Goal: Task Accomplishment & Management: Manage account settings

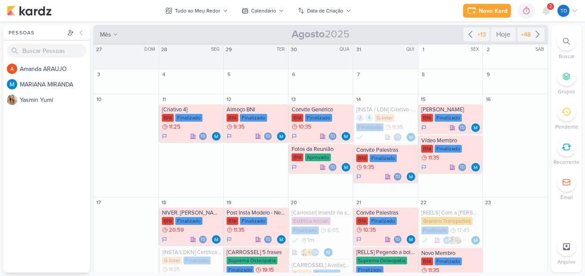
click at [548, 9] on div "2" at bounding box center [550, 6] width 7 height 7
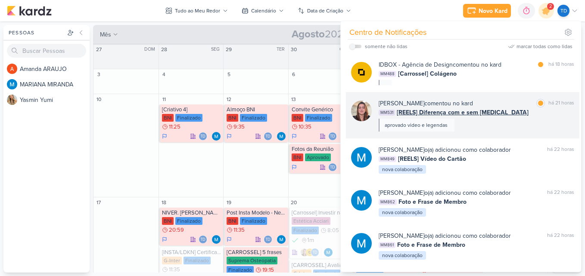
click at [498, 134] on div "[PERSON_NAME] comentou no kard marcar como lida há 21 horas MM531 [REELS] Difer…" at bounding box center [462, 115] width 233 height 47
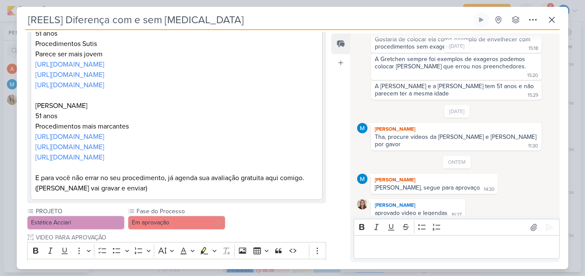
scroll to position [344, 0]
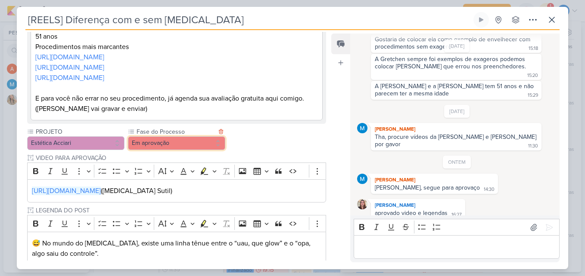
click at [216, 137] on button "Em aprovação" at bounding box center [176, 144] width 97 height 14
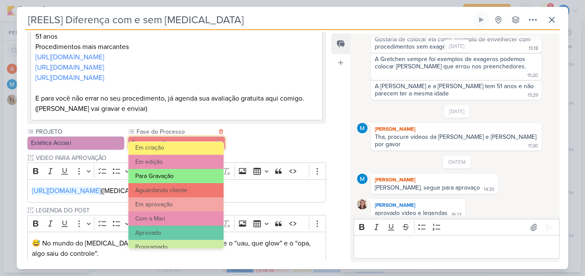
scroll to position [83, 0]
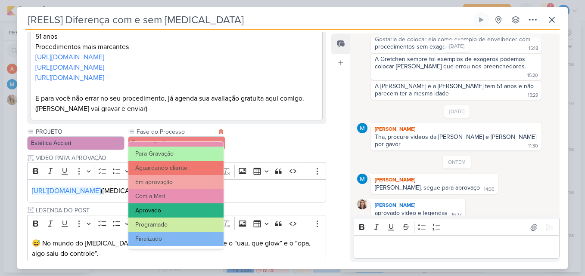
click at [189, 205] on button "Aprovado" at bounding box center [175, 211] width 95 height 14
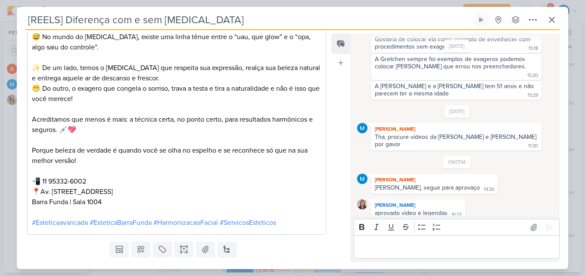
scroll to position [563, 0]
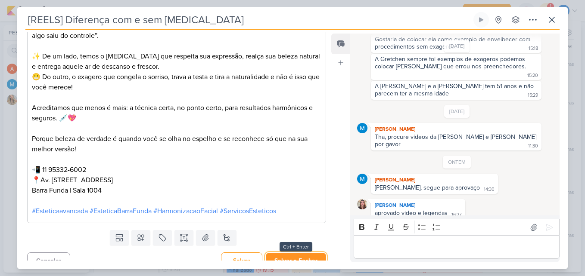
click at [276, 253] on button "Salvar e Fechar" at bounding box center [296, 261] width 60 height 16
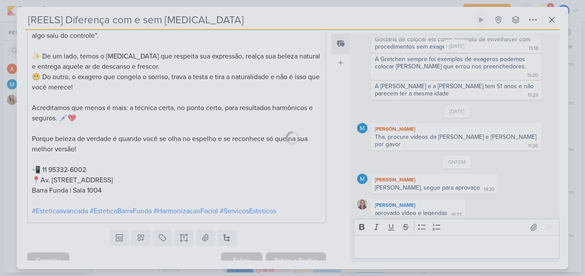
scroll to position [562, 0]
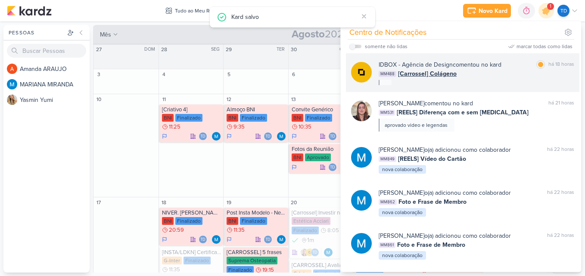
click at [491, 74] on div "MM488 [Carrossel] Colágeno" at bounding box center [476, 73] width 195 height 9
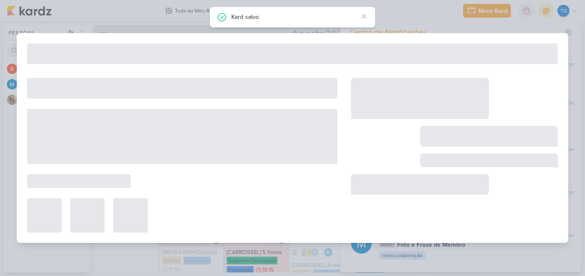
type input "[Carrossel] Colágeno"
type input "3 de setembro de 2025 às 23:59"
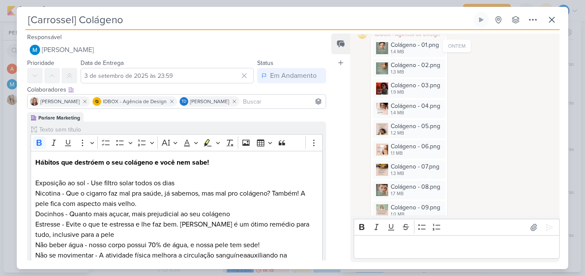
scroll to position [220, 0]
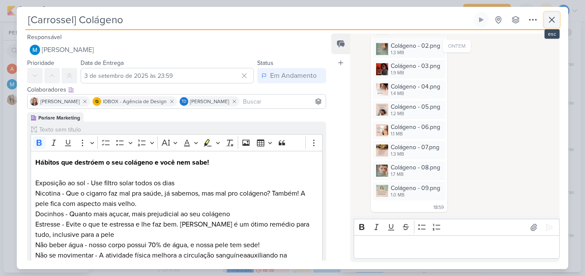
click at [544, 21] on button at bounding box center [552, 20] width 16 height 16
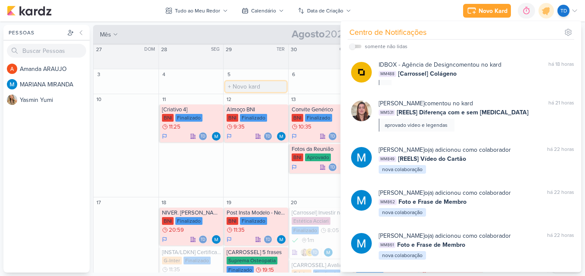
click at [282, 89] on input "text" at bounding box center [255, 86] width 61 height 11
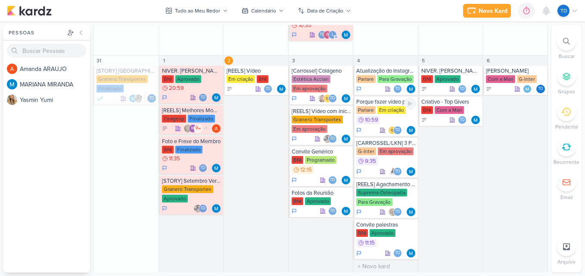
scroll to position [583, 0]
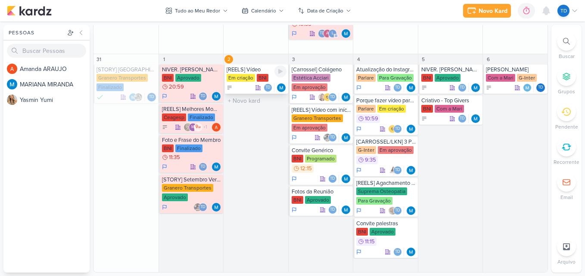
click at [238, 72] on div "[REELS] Vídeo" at bounding box center [256, 69] width 60 height 7
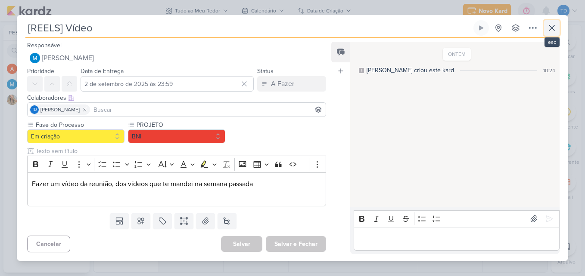
click at [556, 24] on icon at bounding box center [551, 28] width 10 height 10
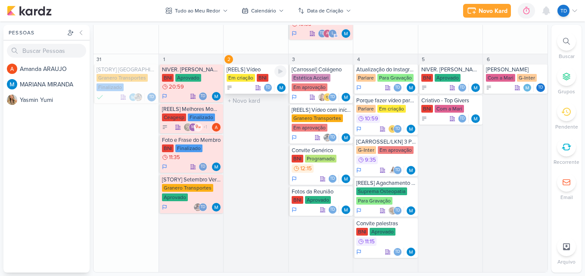
click at [266, 73] on div "[REELS] Vídeo" at bounding box center [256, 69] width 60 height 7
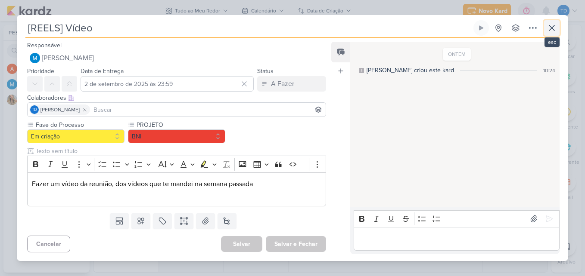
click at [557, 28] on button at bounding box center [552, 28] width 16 height 16
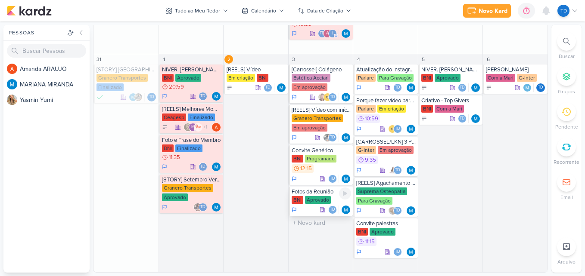
click at [311, 200] on div "Aprovado" at bounding box center [318, 200] width 26 height 8
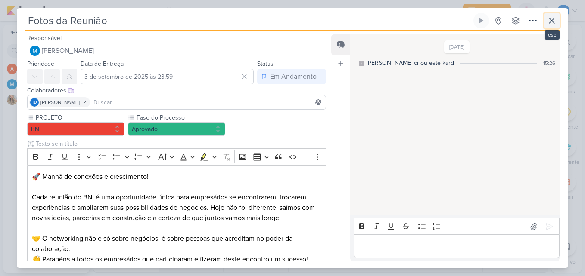
click at [552, 19] on icon at bounding box center [551, 21] width 10 height 10
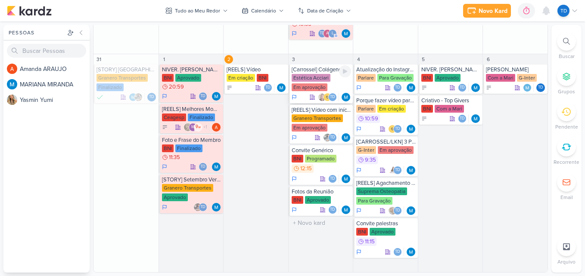
click at [326, 86] on div "Estética Acciari Em aprovação" at bounding box center [322, 83] width 60 height 18
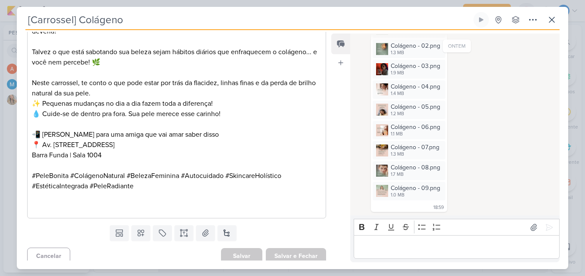
scroll to position [1047, 0]
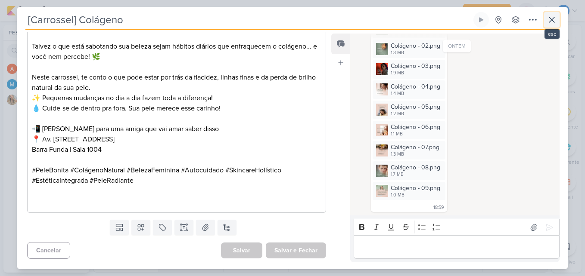
click at [546, 23] on icon at bounding box center [551, 20] width 10 height 10
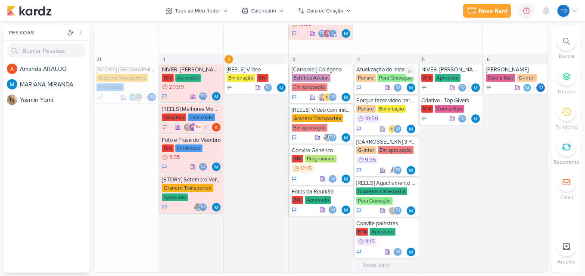
click at [372, 76] on div "Parlare" at bounding box center [365, 78] width 19 height 8
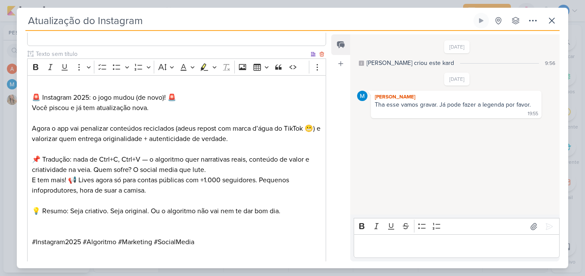
scroll to position [358, 0]
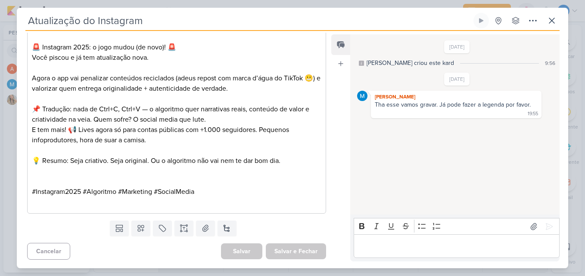
click at [560, 26] on div "Atualização do Instagram Criado por MARIANA nenhum grupo disponível" at bounding box center [292, 141] width 551 height 256
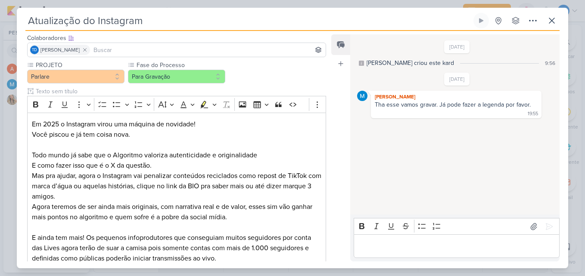
scroll to position [0, 0]
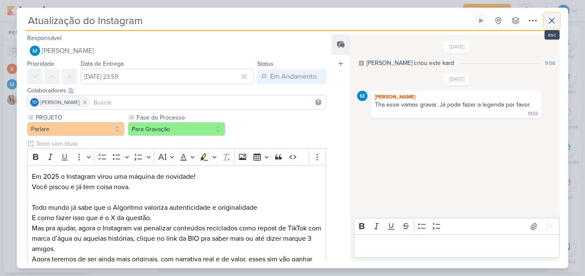
click at [546, 25] on button at bounding box center [552, 21] width 16 height 16
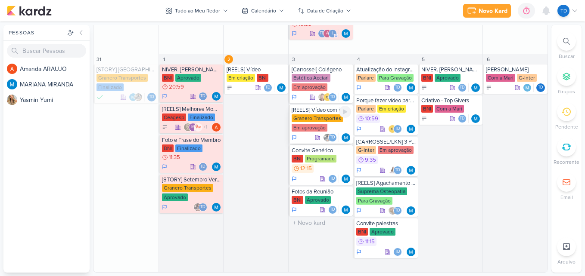
click at [328, 117] on div "Granero Transportes" at bounding box center [317, 119] width 51 height 8
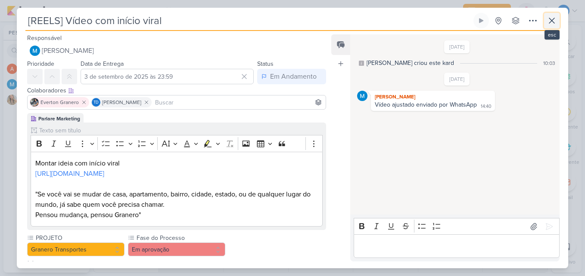
click at [546, 22] on icon at bounding box center [551, 21] width 10 height 10
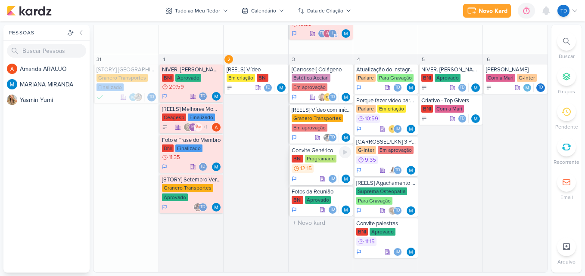
click at [322, 158] on div "Programado" at bounding box center [320, 159] width 31 height 8
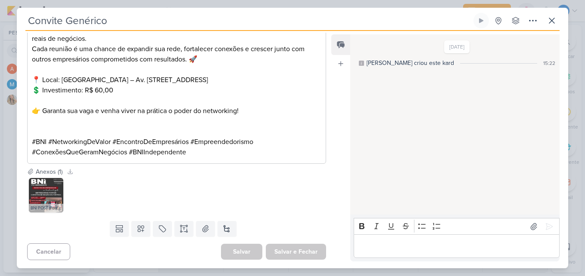
scroll to position [264, 0]
click at [50, 201] on img at bounding box center [46, 195] width 34 height 34
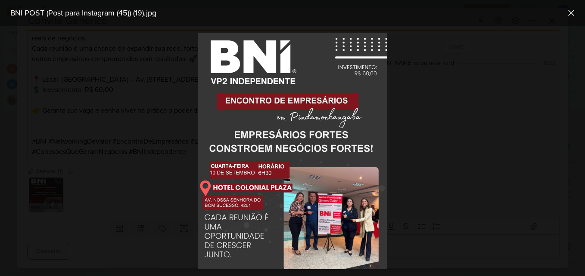
click at [158, 138] on div at bounding box center [292, 151] width 585 height 251
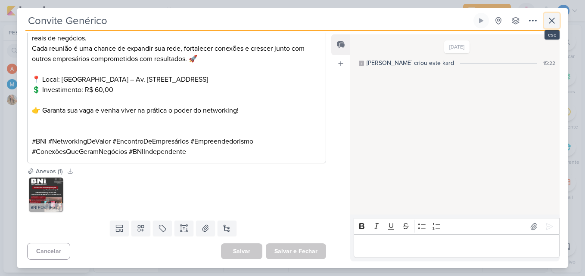
click at [550, 16] on icon at bounding box center [551, 21] width 10 height 10
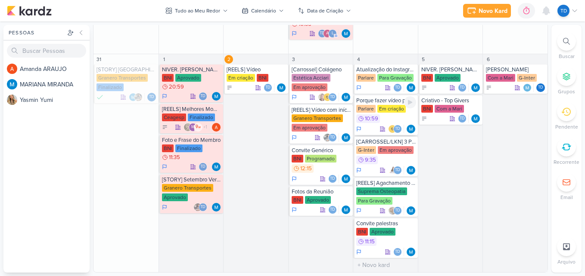
click at [386, 113] on div "Parlare Em criação 10:59" at bounding box center [386, 114] width 60 height 19
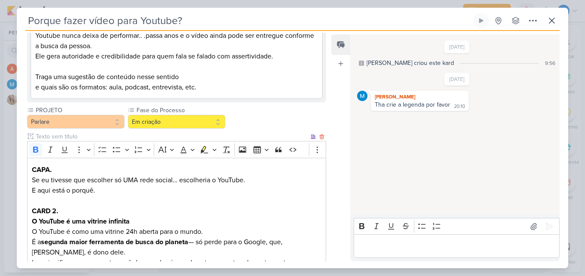
scroll to position [124, 0]
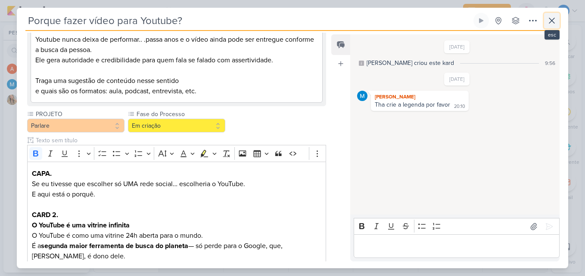
click at [555, 17] on icon at bounding box center [551, 21] width 10 height 10
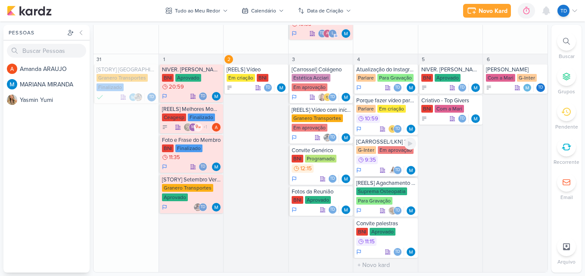
click at [383, 161] on div "G-Inter Em aprovação 9:35" at bounding box center [386, 155] width 60 height 19
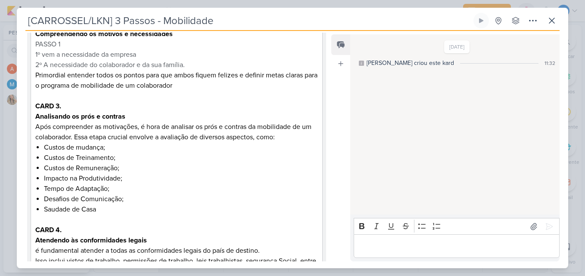
scroll to position [25, 0]
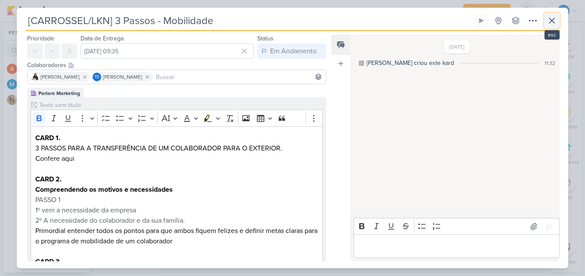
click at [544, 14] on button at bounding box center [552, 21] width 16 height 16
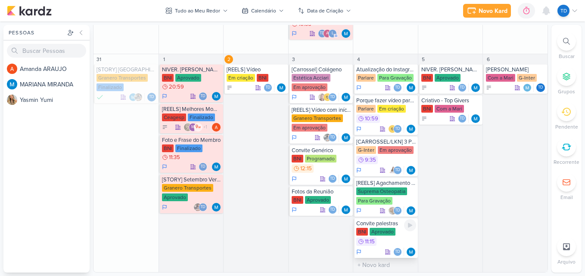
click at [388, 251] on icon at bounding box center [388, 252] width 6 height 6
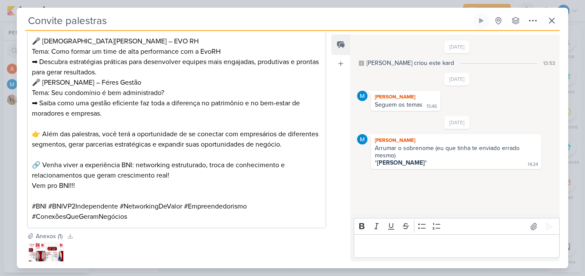
scroll to position [388, 0]
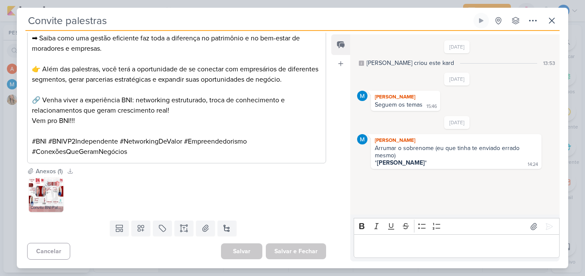
click at [56, 195] on img at bounding box center [46, 195] width 34 height 34
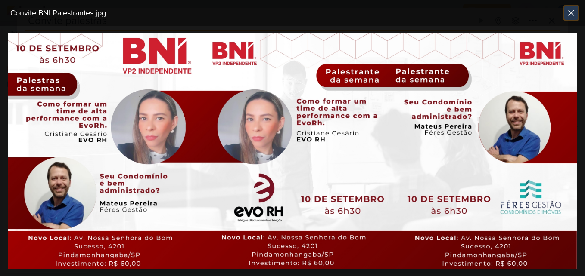
click at [574, 9] on icon at bounding box center [571, 13] width 10 height 10
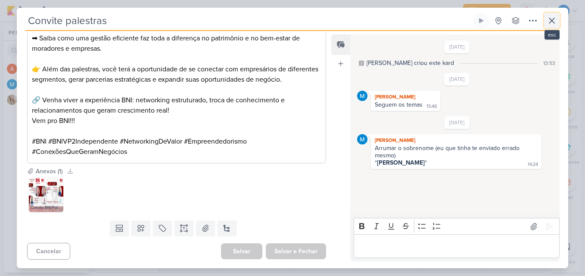
click at [553, 22] on icon at bounding box center [551, 21] width 10 height 10
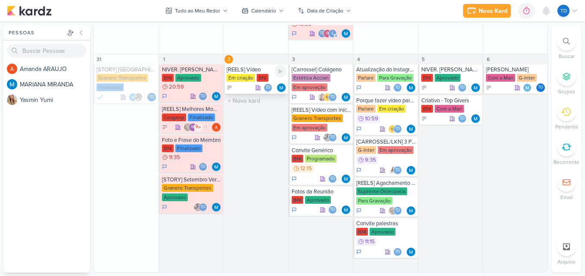
click at [253, 78] on div "Em criação" at bounding box center [240, 78] width 28 height 8
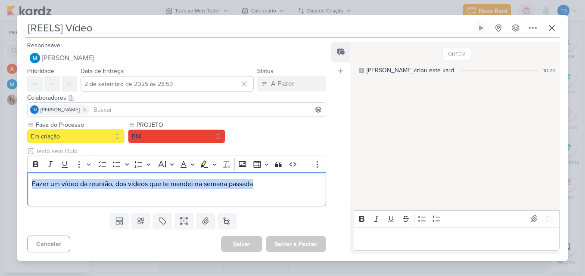
drag, startPoint x: 254, startPoint y: 181, endPoint x: 0, endPoint y: 180, distance: 254.1
click at [0, 184] on html "1.99.0 [GEOGRAPHIC_DATA] Ctrl + k 0h0m Sessão desligada... Hoje 0h0m Semana 0h0…" at bounding box center [292, 138] width 585 height 276
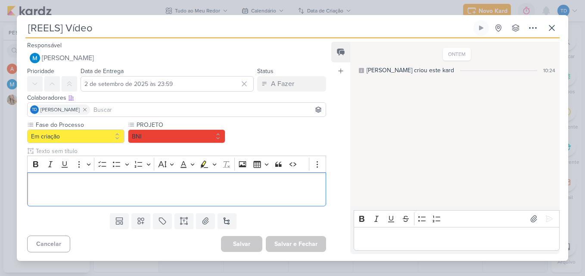
scroll to position [75, 0]
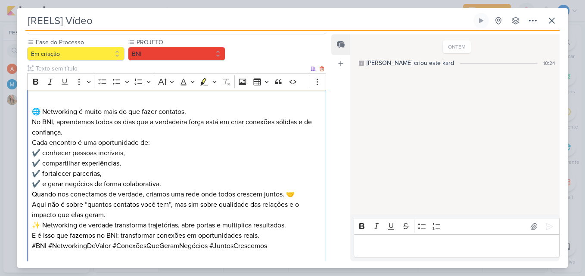
click at [88, 134] on p "🌐 Networking é muito mais do que fazer contatos. No BNI, aprendemos todos os di…" at bounding box center [176, 116] width 289 height 41
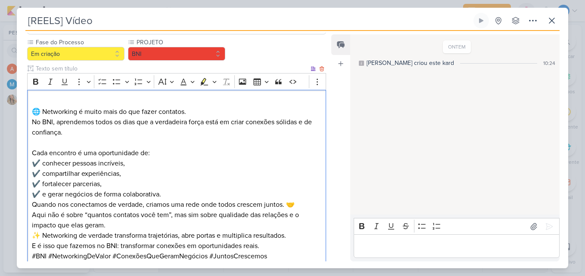
scroll to position [118, 0]
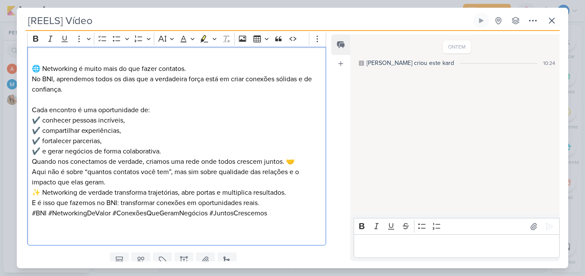
click at [164, 150] on p "Cada encontro é uma oportunidade de: ✔️ conhecer pessoas incríveis, ✔️ comparti…" at bounding box center [176, 131] width 289 height 52
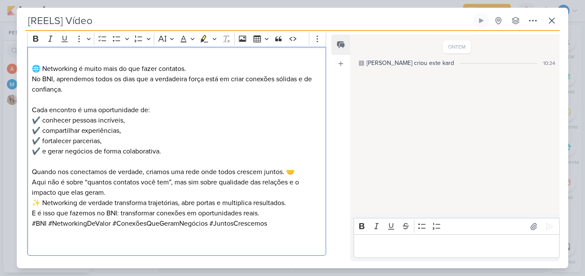
click at [131, 200] on p "✨ Networking de verdade transforma trajetórias, abre portas e multiplica result…" at bounding box center [176, 208] width 289 height 21
click at [135, 195] on p "Quando nos conectamos de verdade, criamos uma rede onde todos crescem juntos. 🤝…" at bounding box center [176, 182] width 289 height 31
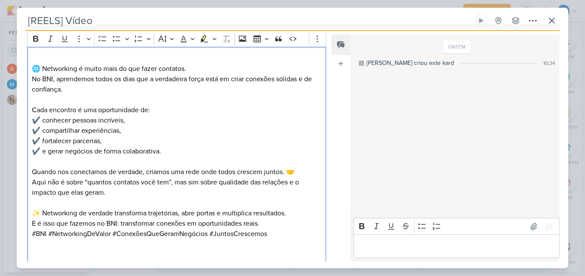
click at [285, 221] on p "✨ Networking de verdade transforma trajetórias, abre portas e multiplica result…" at bounding box center [176, 218] width 289 height 21
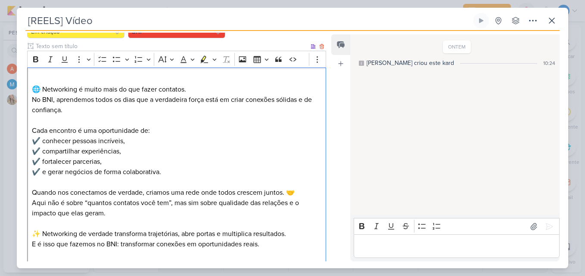
scroll to position [192, 0]
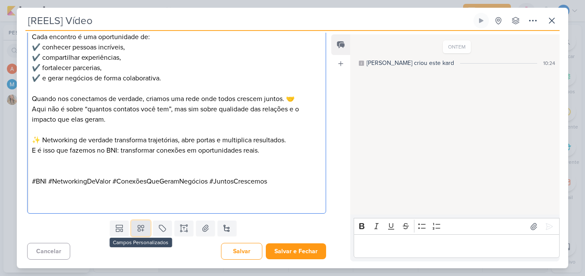
click at [140, 232] on icon at bounding box center [141, 228] width 9 height 9
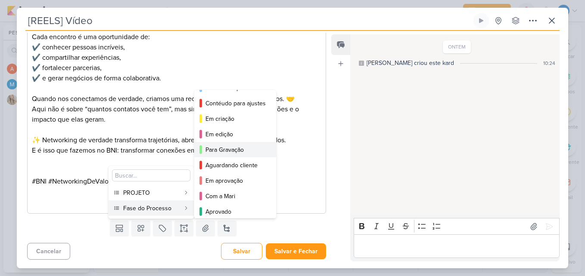
scroll to position [63, 0]
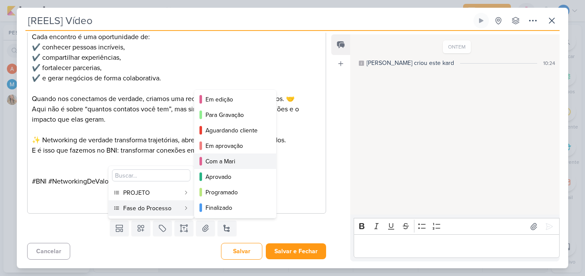
click at [227, 166] on button "Com a Mari" at bounding box center [235, 162] width 82 height 16
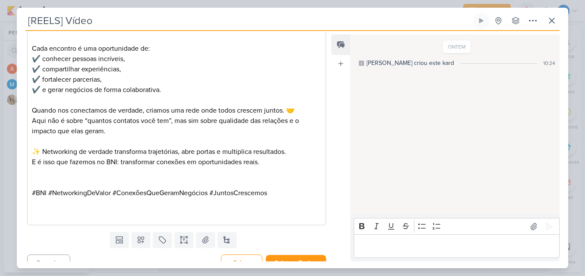
scroll to position [192, 0]
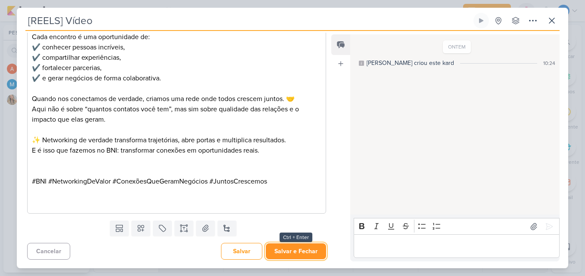
click at [305, 252] on button "Salvar e Fechar" at bounding box center [296, 252] width 60 height 16
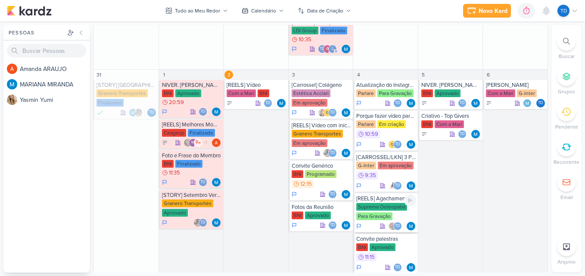
scroll to position [583, 0]
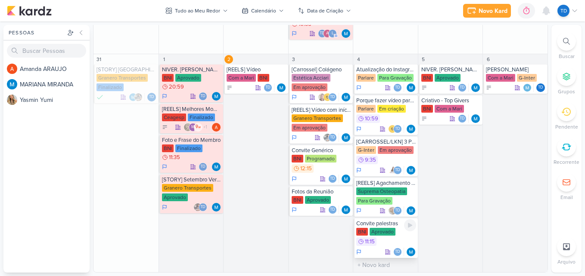
click at [380, 239] on div "BNI Aprovado 11:15" at bounding box center [386, 237] width 60 height 19
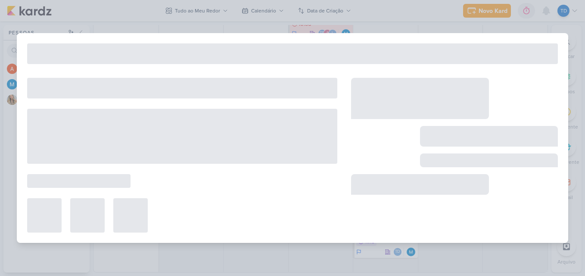
type input "Convite palestras"
type input "[DATE] 11:15"
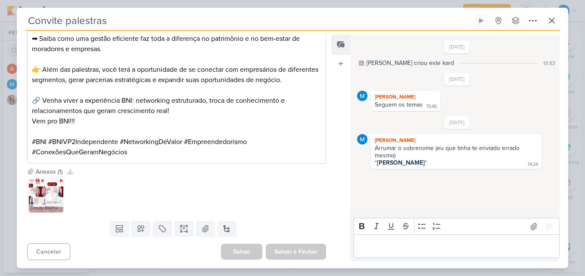
scroll to position [388, 0]
click at [32, 195] on img at bounding box center [46, 195] width 34 height 34
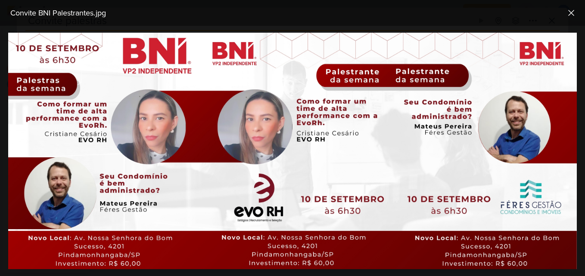
click at [329, 22] on div "Convite BNI Palestrantes.jpg" at bounding box center [292, 13] width 585 height 26
click at [573, 12] on icon at bounding box center [571, 13] width 10 height 10
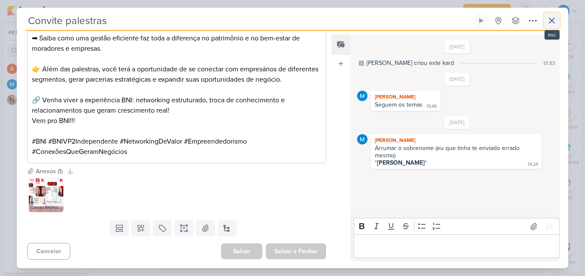
click at [552, 25] on icon at bounding box center [551, 21] width 10 height 10
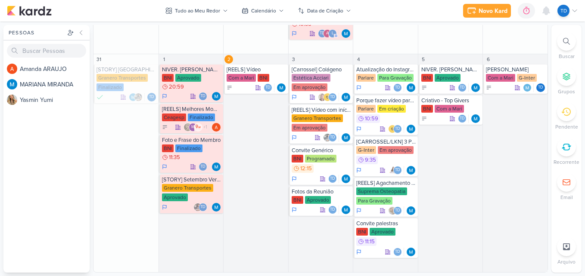
click at [568, 41] on icon at bounding box center [566, 41] width 7 height 7
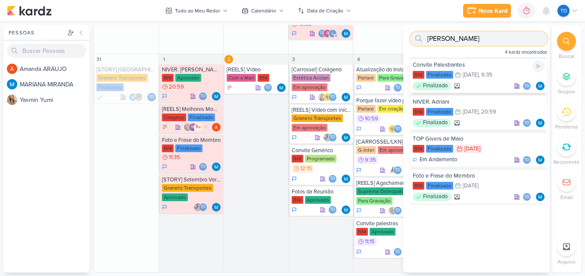
type input "[PERSON_NAME]"
click at [488, 67] on div "Convite Palestrantes" at bounding box center [479, 65] width 132 height 8
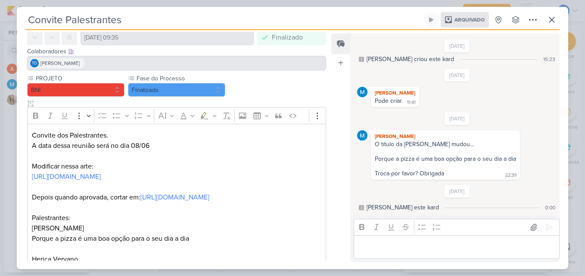
scroll to position [86, 0]
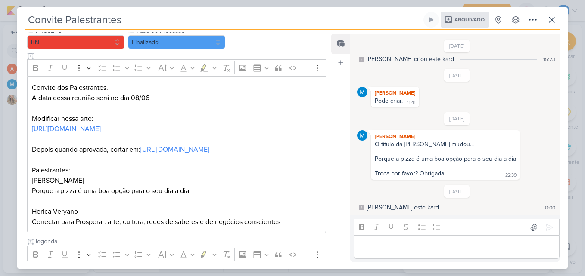
click at [167, 154] on link "[URL][DOMAIN_NAME]" at bounding box center [174, 150] width 69 height 9
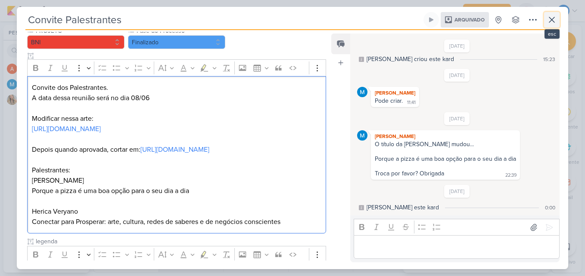
click at [553, 17] on icon at bounding box center [551, 20] width 10 height 10
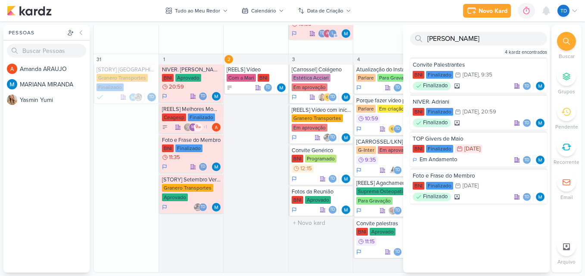
click at [326, 246] on div "3 [Carrossel] Colágeno Estética Acciari Em aprovação" at bounding box center [320, 163] width 65 height 218
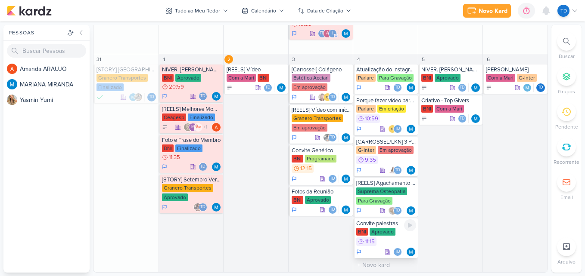
click at [375, 235] on div "Aprovado" at bounding box center [382, 232] width 26 height 8
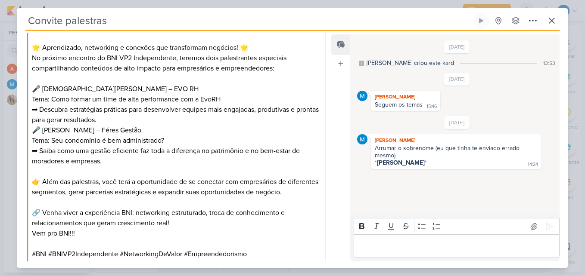
scroll to position [301, 0]
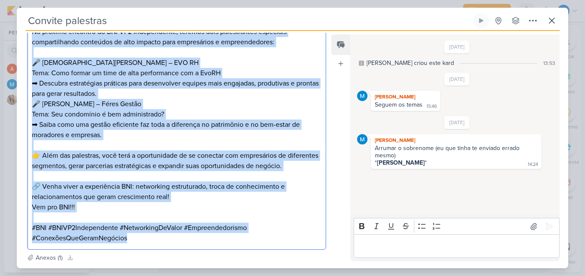
drag, startPoint x: 31, startPoint y: 147, endPoint x: 270, endPoint y: 239, distance: 255.6
click at [270, 239] on div "⁠⁠⁠⁠⁠⁠⁠ 🌟 Aprendizado, networking e conexões que transformam negócios! 🌟 No pró…" at bounding box center [176, 124] width 299 height 251
copy div "🌟 Loremipsumd, sitametcon a elitsedd eiu temporincid utlabore! 🌟 Et dolorem ali…"
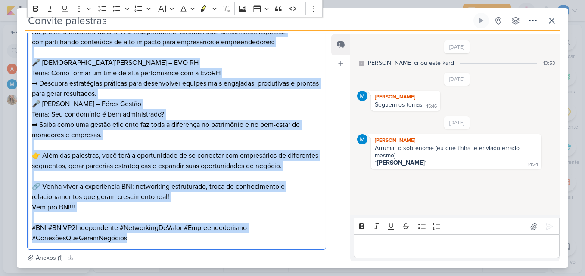
click at [256, 115] on p "🎤 [PERSON_NAME] – Féres Gestão Tema: Seu condomínio é bem administrado? ➡ Saiba…" at bounding box center [176, 119] width 289 height 41
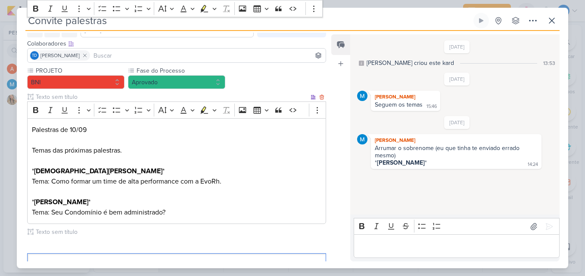
scroll to position [0, 0]
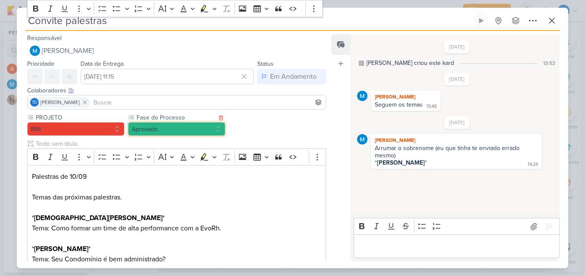
click at [194, 130] on button "Aprovado" at bounding box center [176, 129] width 97 height 14
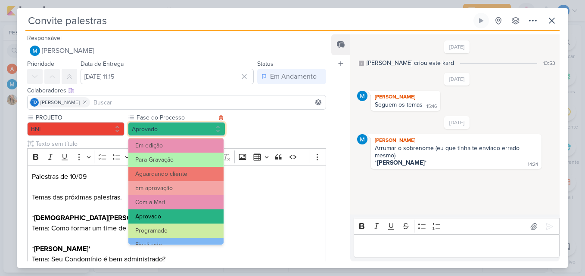
scroll to position [83, 0]
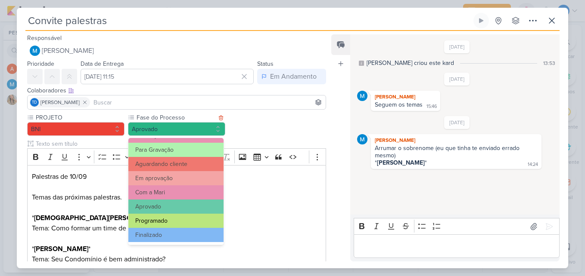
click at [183, 222] on button "Programado" at bounding box center [175, 221] width 95 height 14
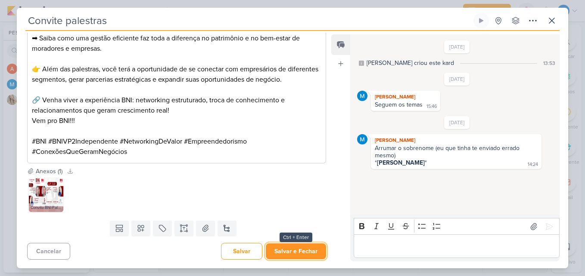
click at [293, 252] on button "Salvar e Fechar" at bounding box center [296, 252] width 60 height 16
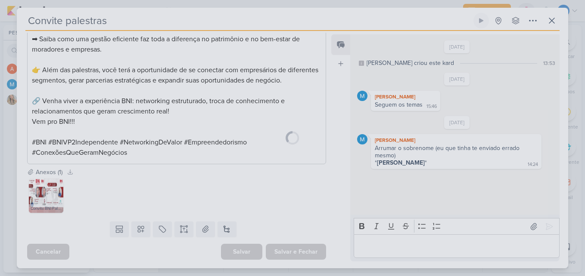
scroll to position [387, 0]
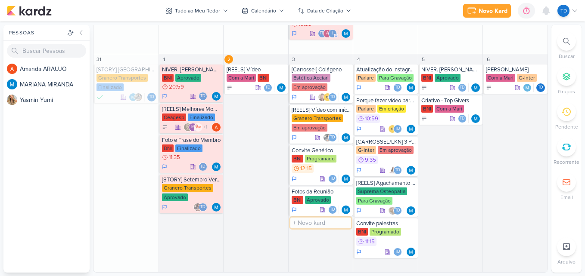
click at [325, 224] on input "text" at bounding box center [320, 223] width 61 height 11
type input "Carrossel Zuck em agosto"
click at [317, 229] on div "Td" at bounding box center [322, 231] width 60 height 9
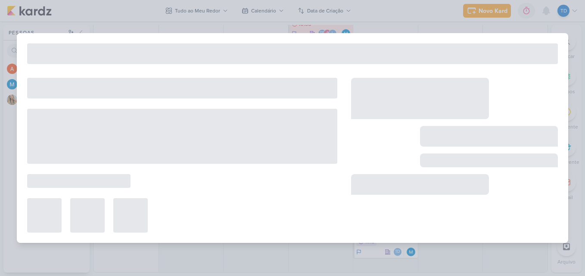
type input "Carrossel Zuck em agosto"
type input "3 de setembro de 2025 às 23:59"
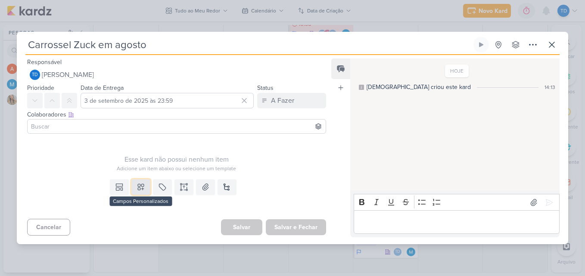
click at [143, 189] on icon at bounding box center [141, 187] width 9 height 9
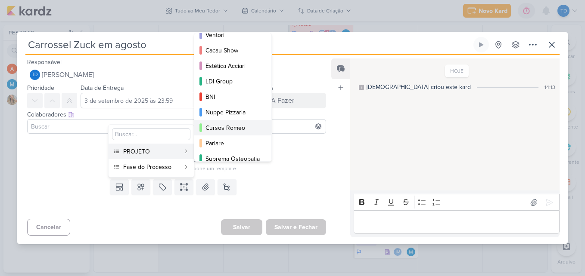
scroll to position [94, 0]
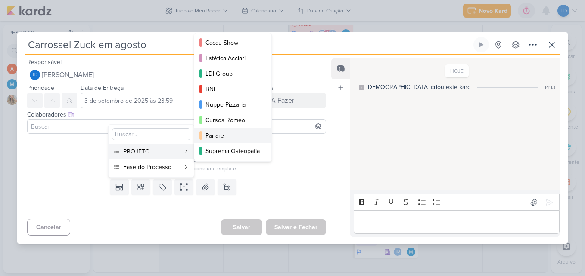
click at [223, 135] on div "Parlare" at bounding box center [233, 135] width 56 height 9
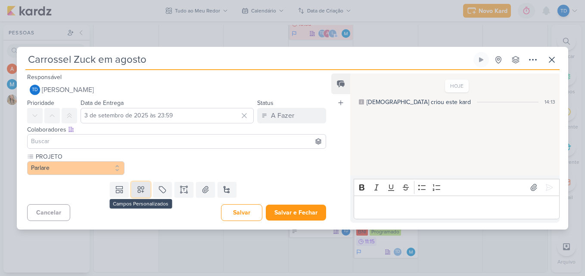
click at [142, 192] on icon at bounding box center [141, 190] width 9 height 9
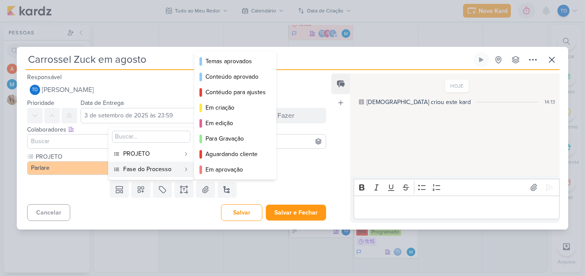
click at [148, 172] on div "Fase do Processo" at bounding box center [151, 169] width 57 height 9
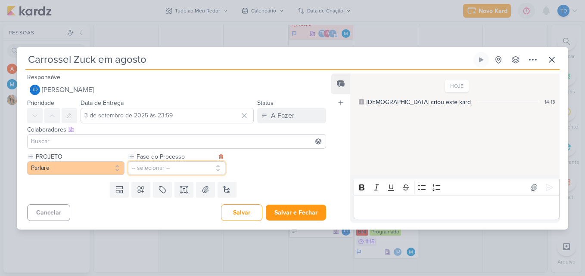
click at [159, 171] on button "-- selecionar --" at bounding box center [176, 168] width 97 height 14
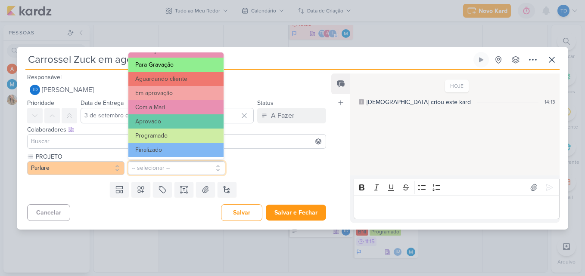
scroll to position [83, 0]
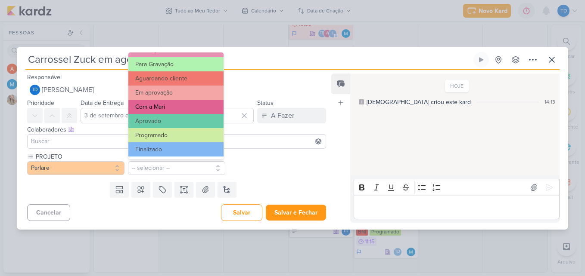
click at [168, 109] on button "Com a Mari" at bounding box center [175, 107] width 95 height 14
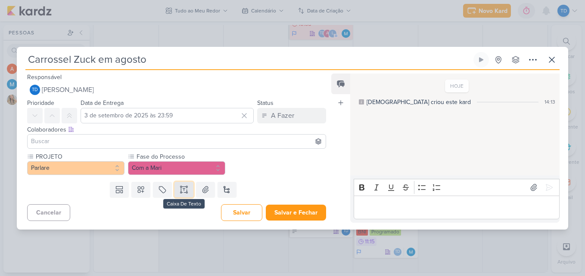
click at [183, 187] on icon at bounding box center [184, 190] width 9 height 9
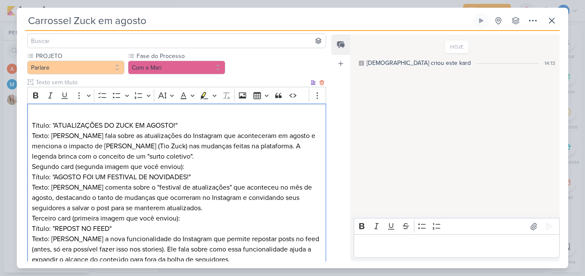
scroll to position [75, 0]
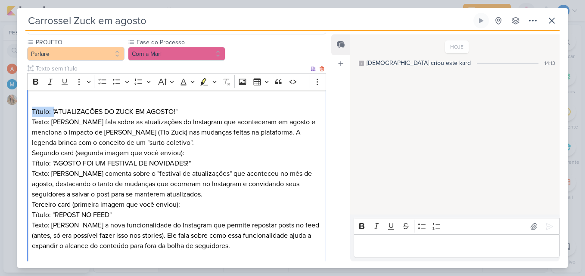
drag, startPoint x: 53, startPoint y: 111, endPoint x: 30, endPoint y: 109, distance: 23.3
click at [30, 109] on div "Título: "ATUALIZAÇÕES DO ZUCK EM AGOSTO!" Texto: [PERSON_NAME] fala sobre as at…" at bounding box center [176, 179] width 299 height 179
click at [161, 111] on p "1- ATUALIZAÇÕES DO ZUCK EM AGOSTO!"" at bounding box center [176, 106] width 289 height 21
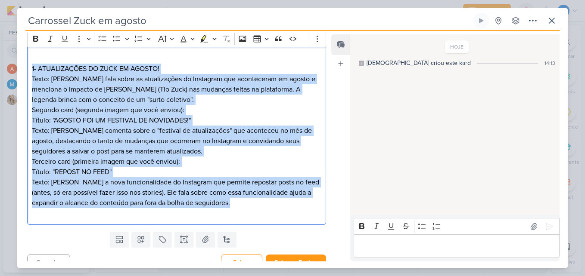
drag, startPoint x: 240, startPoint y: 206, endPoint x: 30, endPoint y: 68, distance: 250.9
click at [30, 68] on div "1- ATUALIZAÇÕES DO ZUCK EM AGOSTO! Texto: [PERSON_NAME] fala sobre as atualizaç…" at bounding box center [176, 136] width 299 height 179
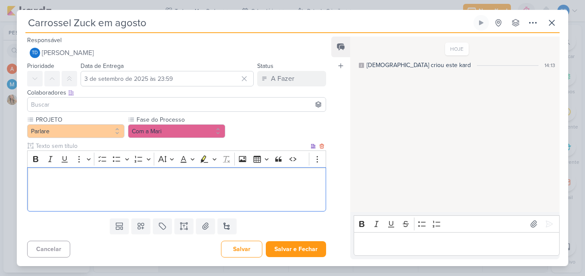
scroll to position [74, 0]
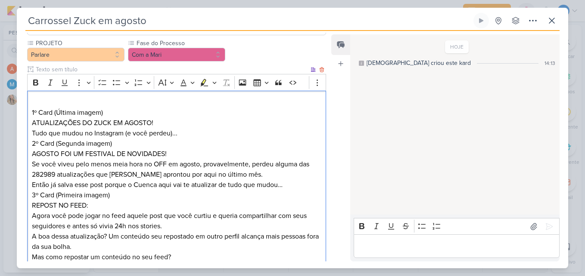
click at [34, 109] on p "1º Card (Última imagem)" at bounding box center [176, 107] width 289 height 21
click at [32, 112] on p "1º Card (Última imagem)" at bounding box center [176, 107] width 289 height 21
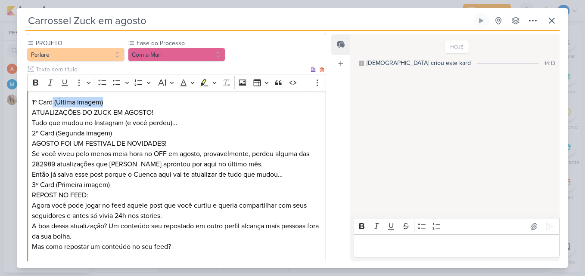
drag, startPoint x: 108, startPoint y: 102, endPoint x: 54, endPoint y: 104, distance: 54.3
click at [54, 104] on p "1º Card (Última imagem)" at bounding box center [176, 102] width 289 height 10
drag, startPoint x: 106, startPoint y: 102, endPoint x: 40, endPoint y: 106, distance: 66.0
click at [40, 106] on p "1º Car (Última imagem)d" at bounding box center [176, 102] width 289 height 10
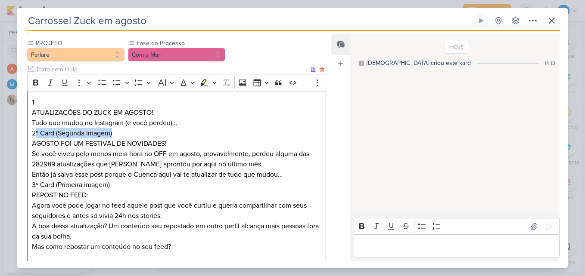
drag, startPoint x: 123, startPoint y: 133, endPoint x: 36, endPoint y: 131, distance: 87.0
click at [36, 131] on p "2º Card (Segunda imagem)" at bounding box center [176, 133] width 289 height 10
drag, startPoint x: 118, startPoint y: 189, endPoint x: 91, endPoint y: 190, distance: 26.7
click at [88, 187] on p "3º Card (Primeira imagem)" at bounding box center [176, 185] width 289 height 10
click at [117, 187] on p "3º Card (Primeira imagem)" at bounding box center [176, 185] width 289 height 10
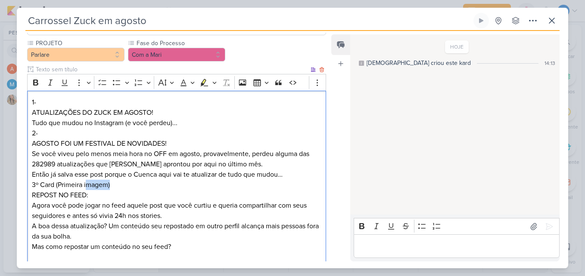
click at [121, 187] on p "3º Card (Primeira imagem)" at bounding box center [176, 185] width 289 height 10
click at [118, 197] on p "REPOST NO FEED: Agora você pode jogar no feed aquele post que você curtiu e que…" at bounding box center [176, 205] width 289 height 31
drag, startPoint x: 117, startPoint y: 187, endPoint x: 37, endPoint y: 188, distance: 80.1
click at [37, 188] on p "3º Card (Primeira imagem)" at bounding box center [176, 185] width 289 height 10
click at [94, 194] on p "REPOST NO FEED: Agora você pode jogar no feed aquele post que você curtiu e que…" at bounding box center [176, 205] width 289 height 31
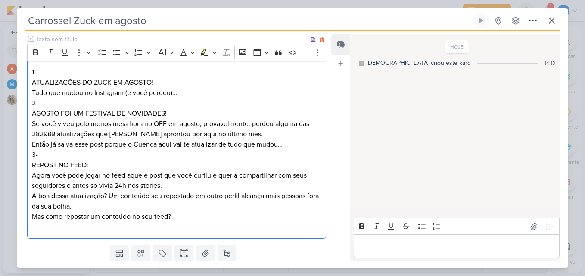
scroll to position [118, 0]
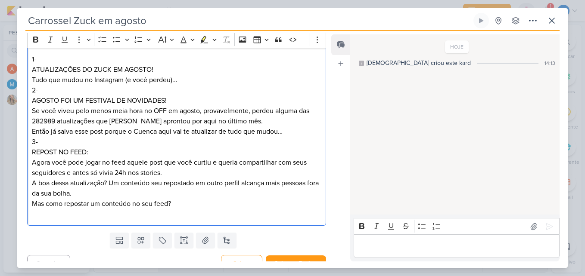
click at [195, 203] on p "Mas como repostar um conteúdo no seu feed?" at bounding box center [176, 209] width 289 height 21
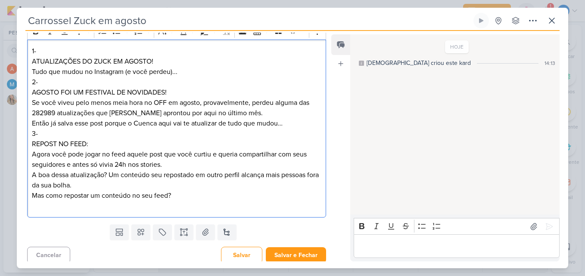
scroll to position [130, 0]
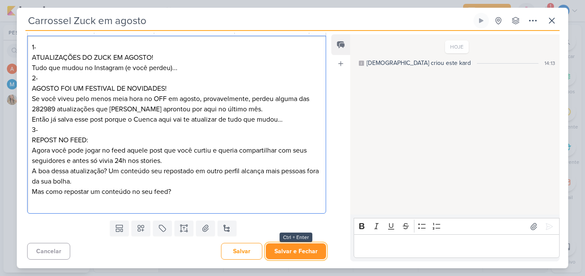
click at [294, 248] on button "Salvar e Fechar" at bounding box center [296, 252] width 60 height 16
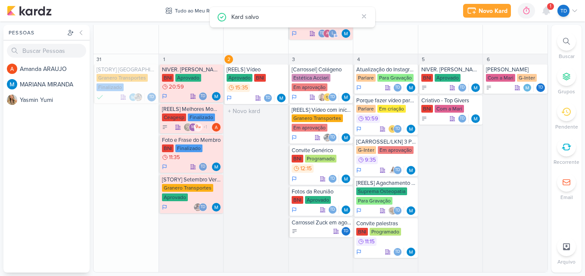
scroll to position [0, 0]
click at [255, 72] on div "[REELS] Vídeo" at bounding box center [256, 69] width 60 height 7
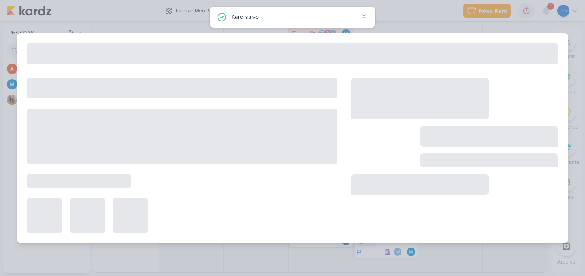
type input "[REELS] Vídeo"
type input "[DATE] 15:35"
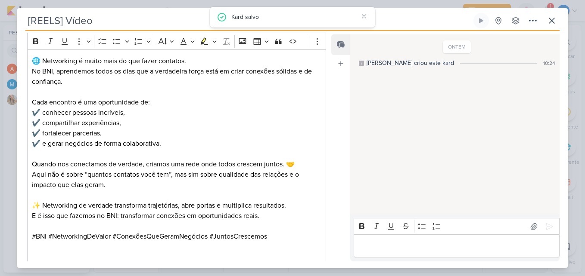
scroll to position [129, 0]
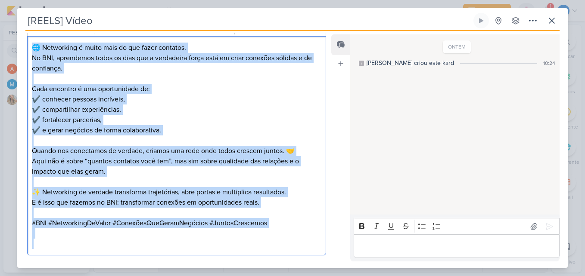
drag, startPoint x: 30, startPoint y: 43, endPoint x: 264, endPoint y: 240, distance: 305.3
click at [264, 240] on div "🌐 Networking é muito mais do que fazer contatos. No BNI, aprendemos todos os di…" at bounding box center [176, 146] width 299 height 220
copy div "🌐 Networking é muito mais do que fazer contatos. No BNI, aprendemos todos os di…"
click at [185, 105] on p "Cada encontro é uma oportunidade de: ✔️ conhecer pessoas incríveis, ✔️ comparti…" at bounding box center [176, 110] width 289 height 52
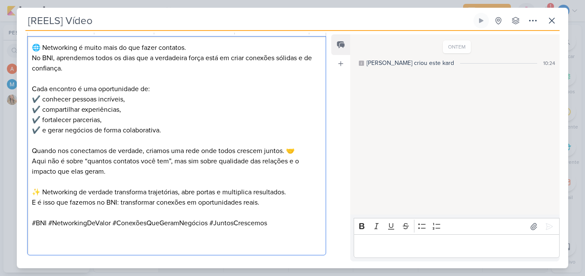
scroll to position [0, 0]
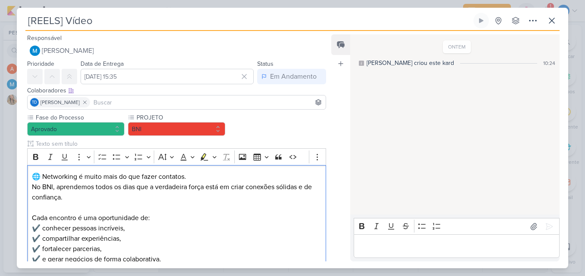
click at [100, 136] on div "Fase do Processo Aprovado PROJETO" at bounding box center [176, 249] width 299 height 272
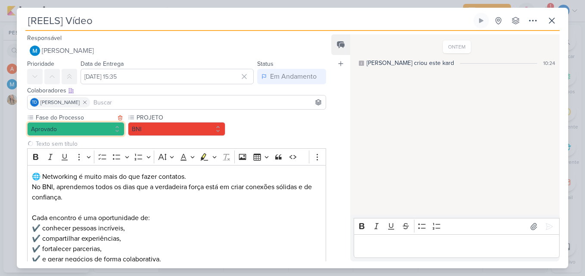
click at [101, 132] on button "Aprovado" at bounding box center [75, 129] width 97 height 14
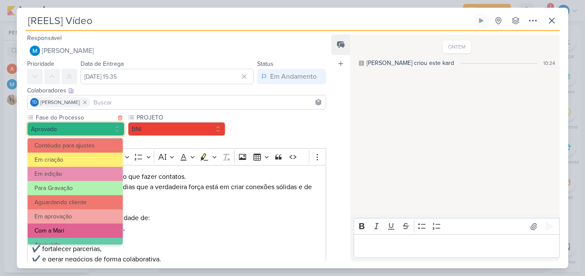
scroll to position [83, 0]
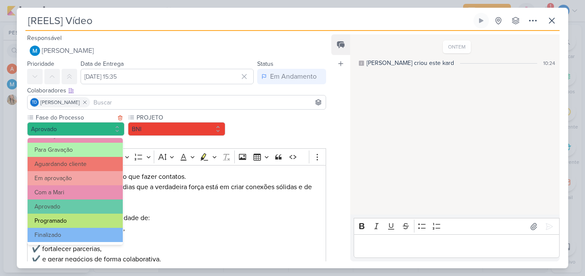
click at [84, 220] on button "Programado" at bounding box center [75, 221] width 95 height 14
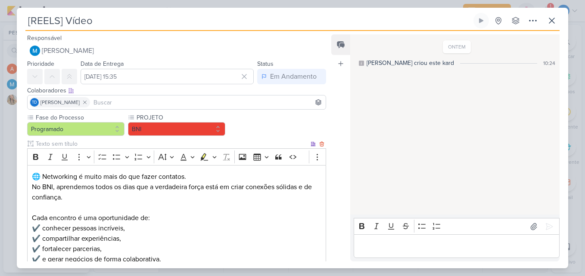
scroll to position [171, 0]
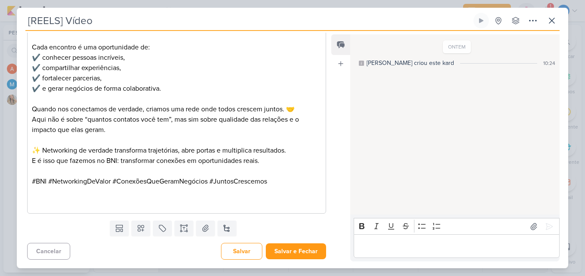
click at [287, 262] on div "Responsável [PERSON_NAME] Nenhum contato encontrado create new contact Novo Con…" at bounding box center [292, 150] width 551 height 238
click at [286, 258] on button "Salvar e Fechar" at bounding box center [296, 252] width 60 height 16
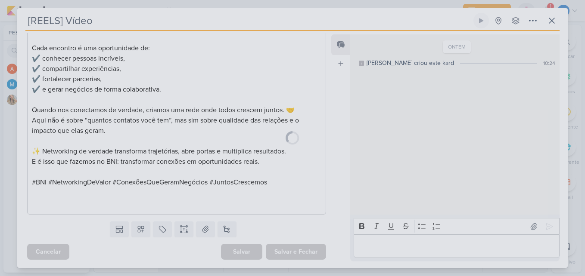
scroll to position [170, 0]
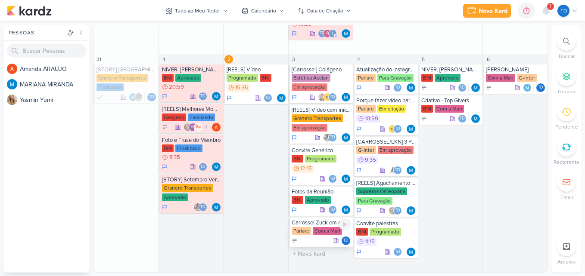
click at [318, 226] on div "Carrossel Zuck em agosto [GEOGRAPHIC_DATA] Com a Mari Td" at bounding box center [321, 232] width 65 height 29
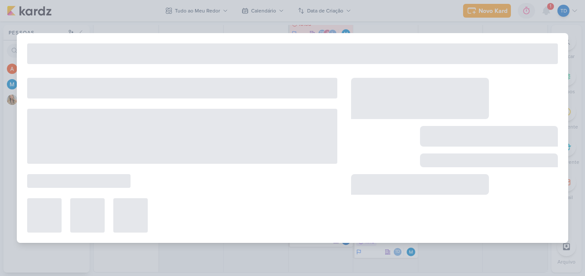
type input "Carrossel Zuck em agosto"
type input "3 de setembro de 2025 às 23:59"
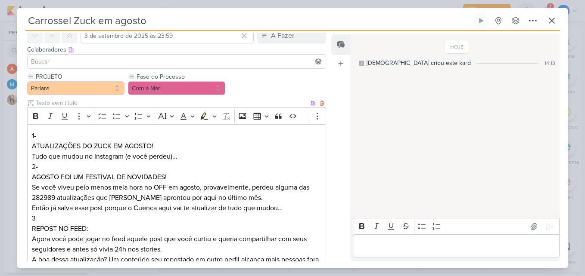
scroll to position [130, 0]
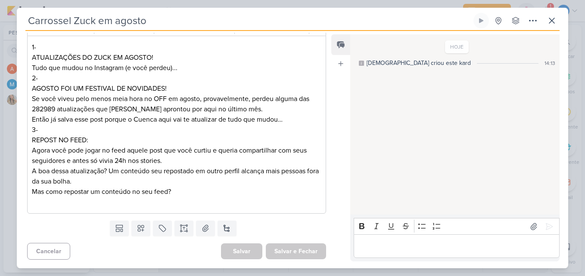
click at [207, 200] on p "Mas como repostar um conteúdo no seu feed?" at bounding box center [176, 197] width 289 height 21
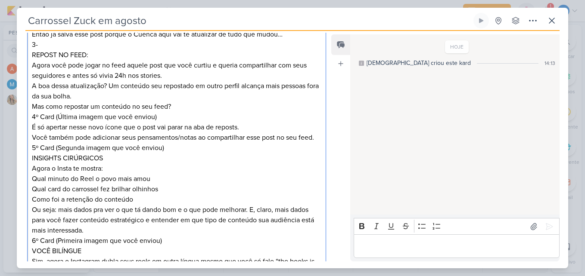
scroll to position [205, 0]
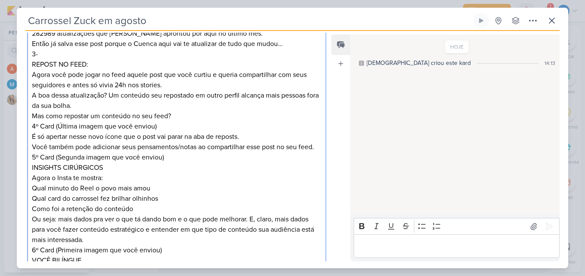
click at [183, 116] on p "Mas como repostar um conteúdo no seu feed? 4º Card (Última imagem que você envi…" at bounding box center [176, 121] width 289 height 21
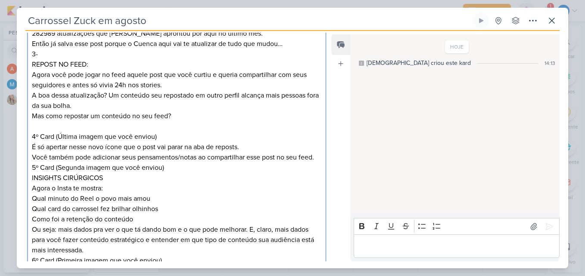
drag, startPoint x: 172, startPoint y: 136, endPoint x: 38, endPoint y: 136, distance: 133.9
click at [38, 136] on p "⁠⁠⁠⁠⁠⁠⁠ 4º Card (Última imagem que você enviou)" at bounding box center [176, 131] width 289 height 21
click at [33, 136] on p "4-" at bounding box center [176, 131] width 289 height 21
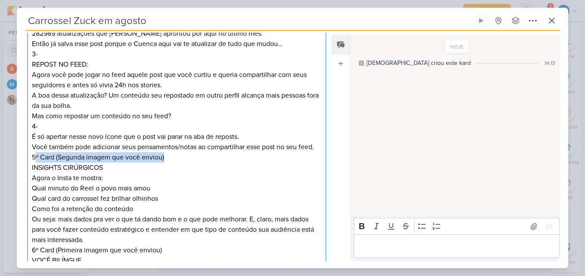
drag, startPoint x: 175, startPoint y: 155, endPoint x: 36, endPoint y: 154, distance: 138.7
click at [36, 154] on p "5º Card (Segunda imagem que você enviou)" at bounding box center [176, 157] width 289 height 10
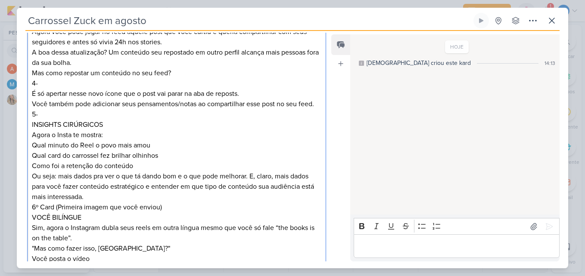
scroll to position [292, 0]
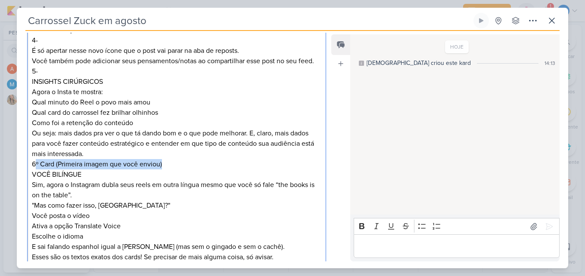
drag, startPoint x: 166, startPoint y: 164, endPoint x: 37, endPoint y: 164, distance: 129.6
click at [37, 164] on p "6º Card (Primeira imagem que você enviou)" at bounding box center [176, 164] width 289 height 10
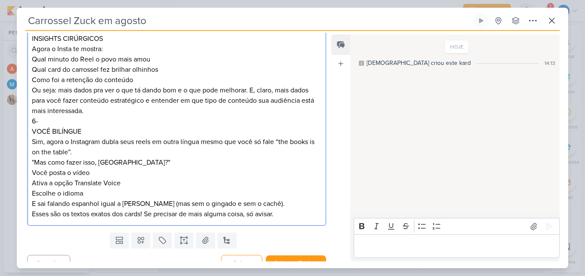
click at [291, 211] on p "Esses são os textos exatos dos cards! Se precisar de mais alguma coisa, só avis…" at bounding box center [176, 214] width 289 height 10
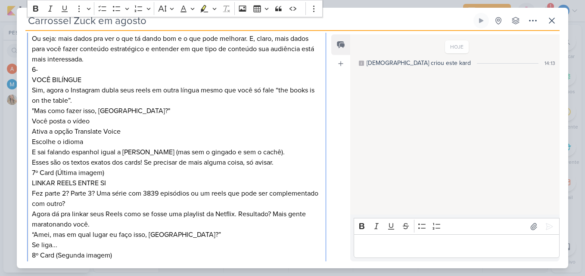
scroll to position [429, 0]
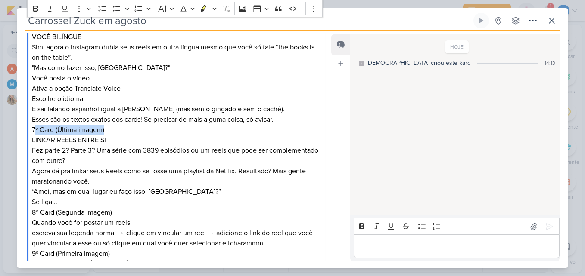
drag, startPoint x: 109, startPoint y: 127, endPoint x: 35, endPoint y: 130, distance: 73.7
click at [35, 130] on p "7º Card (Última imagem)" at bounding box center [176, 130] width 289 height 10
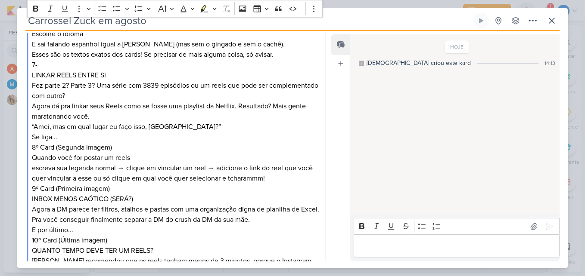
scroll to position [515, 0]
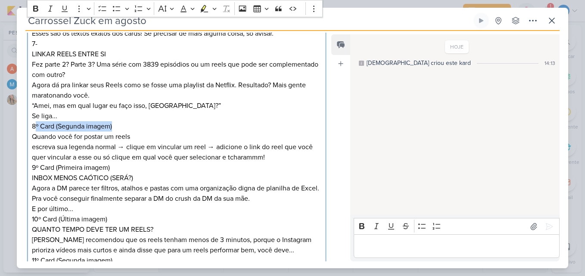
drag, startPoint x: 117, startPoint y: 125, endPoint x: 36, endPoint y: 127, distance: 80.6
click at [36, 127] on p "“Amei, mas em qual lugar eu faço isso, [GEOGRAPHIC_DATA]?” Se liga... 8º Card (…" at bounding box center [176, 116] width 289 height 31
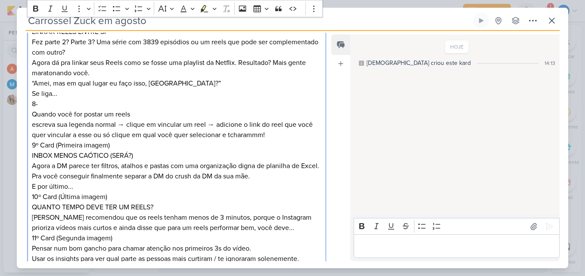
scroll to position [558, 0]
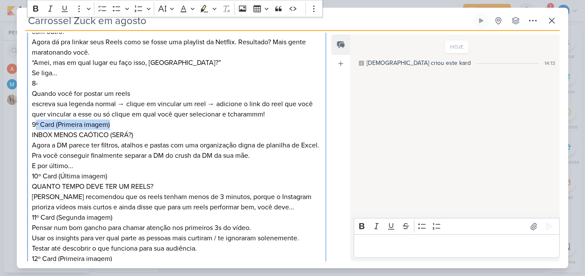
drag, startPoint x: 109, startPoint y: 123, endPoint x: 36, endPoint y: 125, distance: 73.2
click at [36, 125] on p "Quando você for postar um reels escreva sua legenda normal → clique em vincular…" at bounding box center [176, 109] width 289 height 41
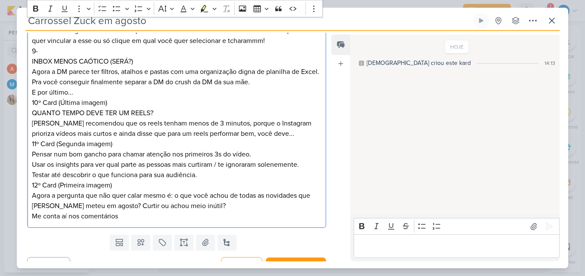
scroll to position [645, 0]
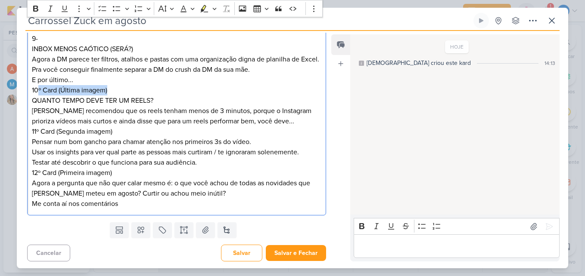
drag, startPoint x: 102, startPoint y: 103, endPoint x: 39, endPoint y: 99, distance: 63.0
click at [39, 96] on p "E por último... 10º Card (Última imagem)" at bounding box center [176, 85] width 289 height 21
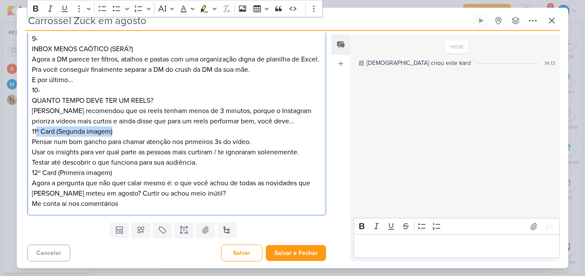
drag, startPoint x: 121, startPoint y: 139, endPoint x: 37, endPoint y: 144, distance: 83.7
click at [37, 137] on p "QUANTO TEMPO DEVE TER UM REELS? [PERSON_NAME] recomendou que os reels tenham me…" at bounding box center [176, 116] width 289 height 41
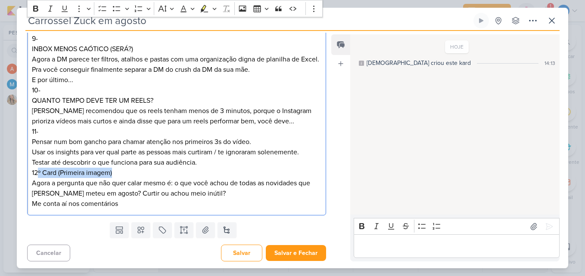
drag, startPoint x: 121, startPoint y: 181, endPoint x: 38, endPoint y: 186, distance: 83.3
click at [38, 178] on p "Testar até descobrir o que funciona para sua audiência. 12º Card (Primeira imag…" at bounding box center [176, 168] width 289 height 21
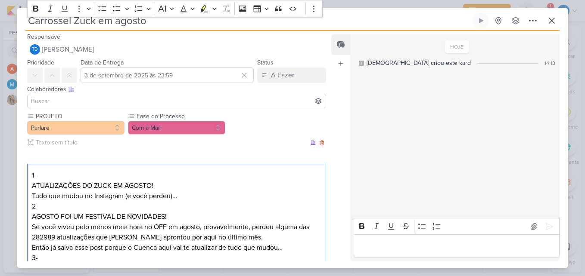
scroll to position [0, 0]
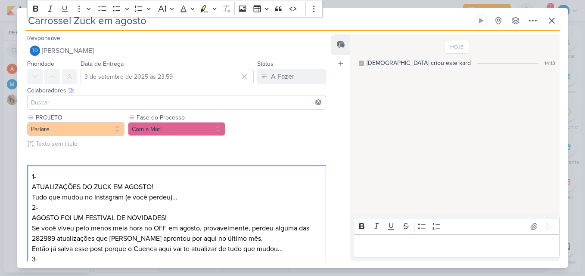
click at [115, 102] on input at bounding box center [176, 102] width 295 height 10
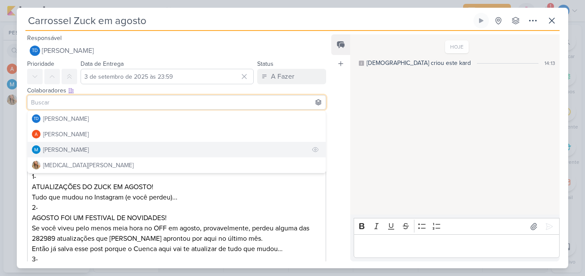
click at [98, 152] on button "[PERSON_NAME]" at bounding box center [177, 150] width 298 height 16
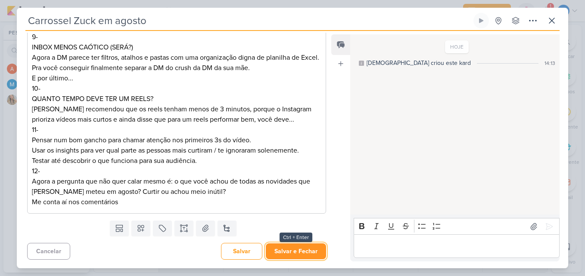
click at [307, 250] on button "Salvar e Fechar" at bounding box center [296, 252] width 60 height 16
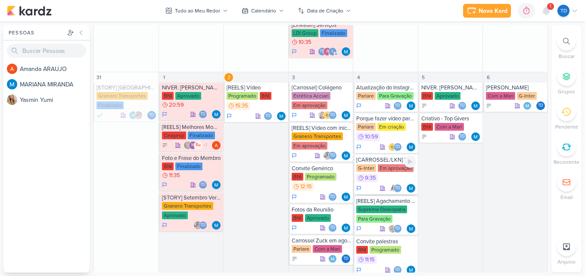
scroll to position [583, 0]
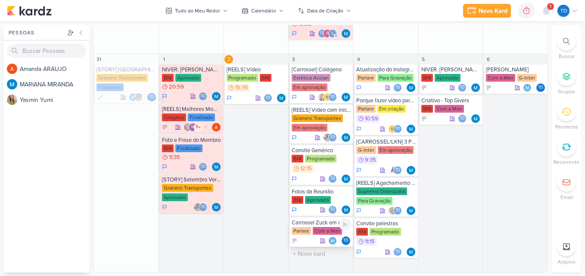
click at [322, 226] on div "Carrossel Zuck em agosto [GEOGRAPHIC_DATA] Com a Mari Td" at bounding box center [321, 232] width 65 height 29
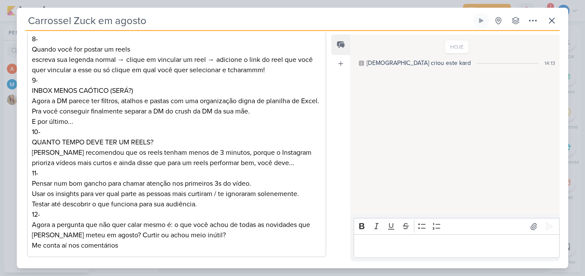
scroll to position [657, 0]
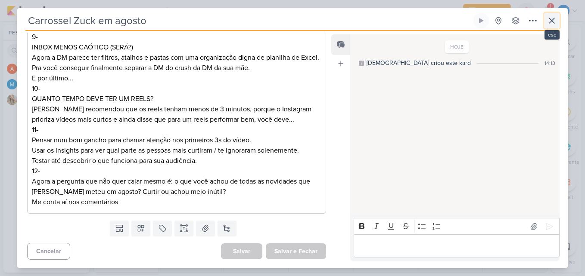
click at [556, 20] on icon at bounding box center [551, 21] width 10 height 10
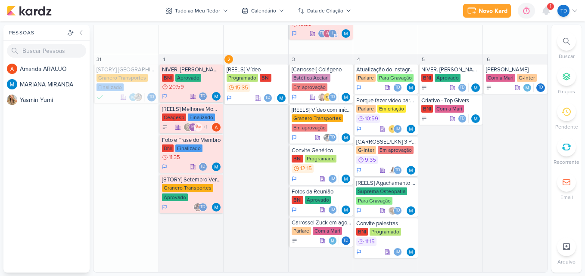
click at [554, 17] on div "Novo Kard Ctrl + k 0h0m Sessão desligada... Hoje 0h0m Semana 0h0m Mês 0h0m Nenh…" at bounding box center [520, 11] width 115 height 16
click at [551, 13] on icon at bounding box center [546, 11] width 10 height 10
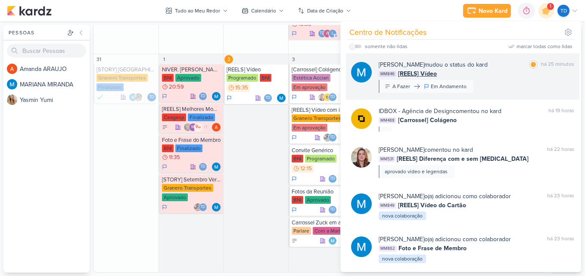
click at [493, 81] on div "[PERSON_NAME] mudou o status do kard marcar como lida há 25 minutos MM846 [REEL…" at bounding box center [476, 76] width 195 height 33
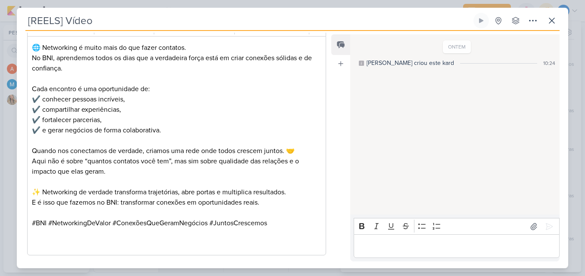
scroll to position [171, 0]
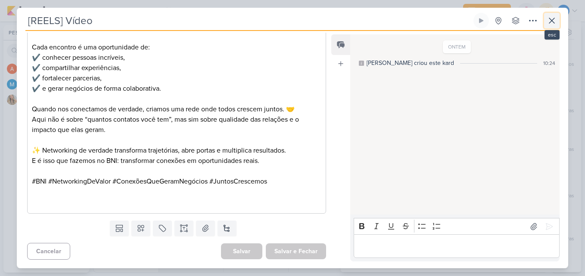
click at [547, 23] on icon at bounding box center [551, 21] width 10 height 10
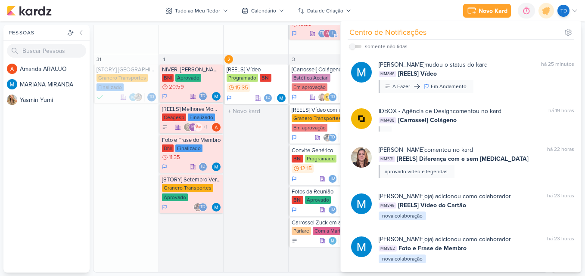
click at [273, 178] on div "2 [REELS] Vídeo Programado BNI 15:35 Td" at bounding box center [255, 163] width 65 height 218
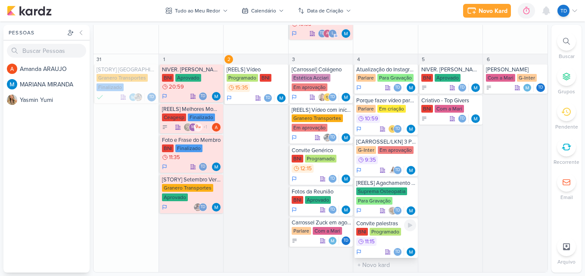
click at [390, 236] on div "Programado" at bounding box center [384, 232] width 31 height 8
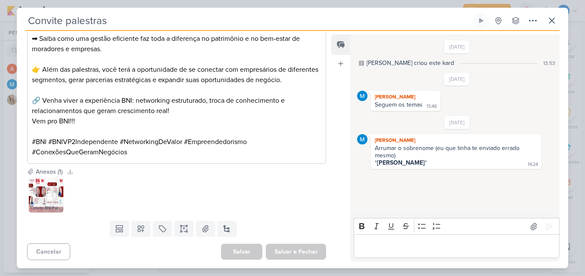
scroll to position [388, 0]
click at [555, 26] on button at bounding box center [552, 21] width 16 height 16
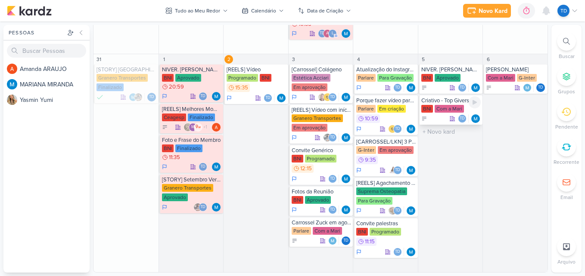
click at [453, 107] on div "Com a Mari" at bounding box center [448, 109] width 29 height 8
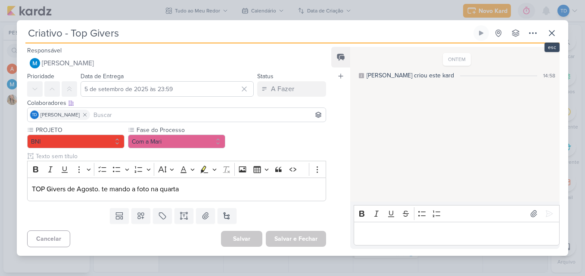
click at [562, 30] on div "Criativo - Top Givers Criado por MARIANA nenhum grupo disponível" at bounding box center [292, 140] width 551 height 230
click at [558, 32] on button at bounding box center [552, 33] width 16 height 16
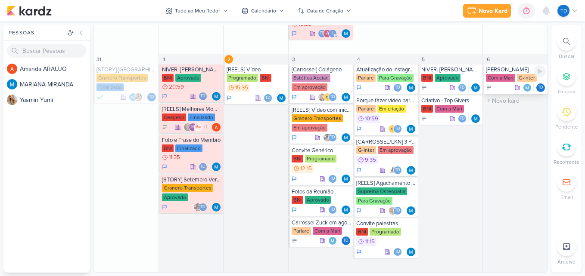
click at [511, 79] on div "Com a Mari" at bounding box center [500, 78] width 29 height 8
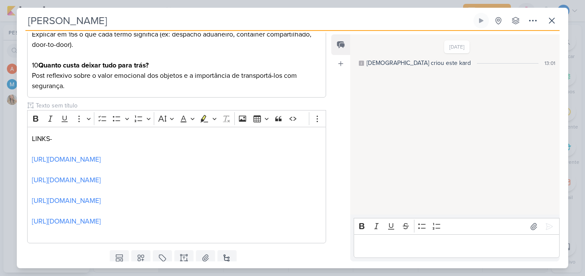
scroll to position [441, 0]
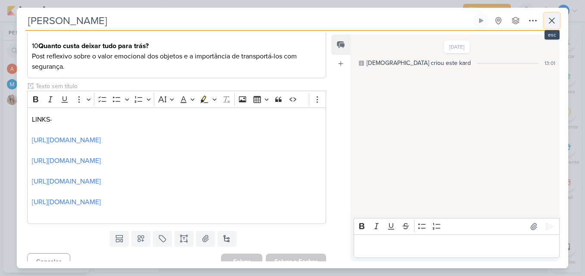
click at [549, 22] on icon at bounding box center [551, 21] width 10 height 10
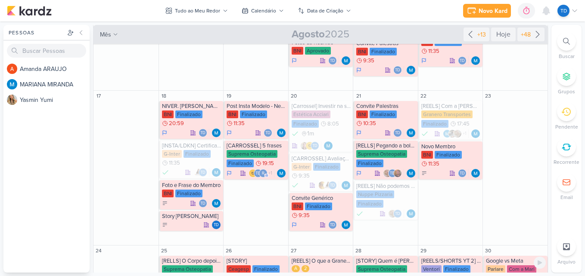
scroll to position [0, 0]
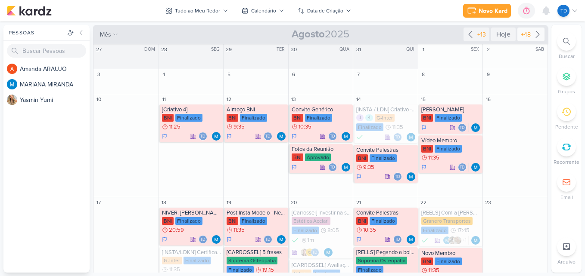
click at [532, 34] on icon at bounding box center [537, 34] width 10 height 10
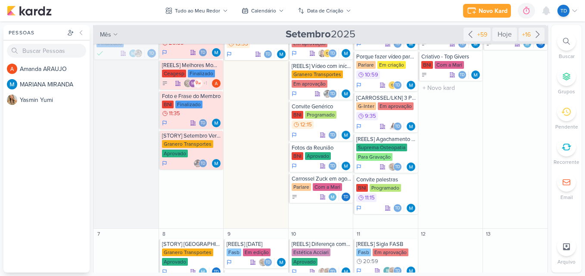
scroll to position [215, 0]
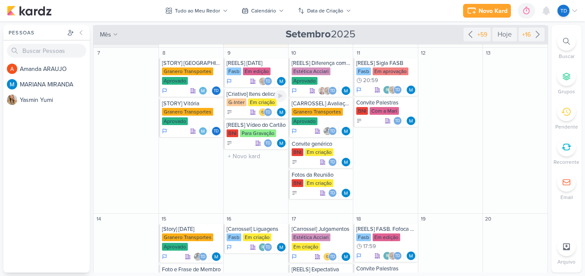
click at [266, 103] on div "Em criação" at bounding box center [262, 103] width 28 height 8
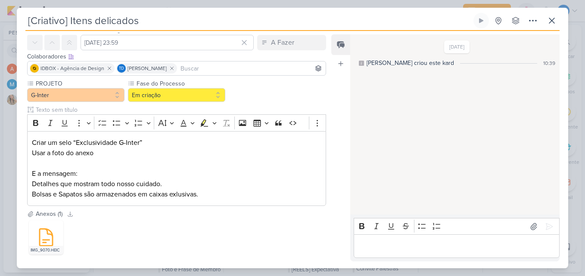
scroll to position [77, 0]
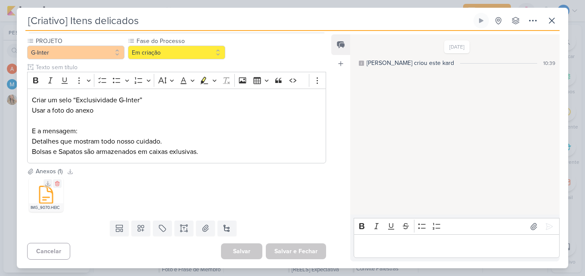
click at [52, 199] on icon at bounding box center [46, 195] width 13 height 17
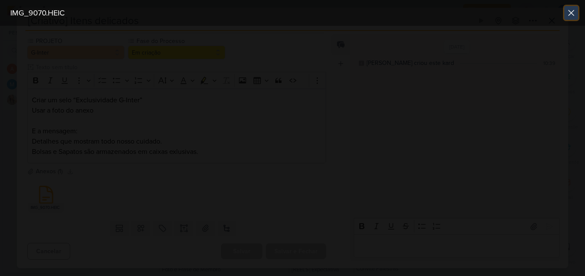
click at [575, 16] on icon at bounding box center [571, 13] width 10 height 10
click at [149, 140] on div at bounding box center [292, 151] width 585 height 251
click at [570, 8] on icon at bounding box center [571, 13] width 10 height 10
click at [567, 15] on icon at bounding box center [571, 13] width 10 height 10
click at [567, 14] on icon at bounding box center [571, 13] width 10 height 10
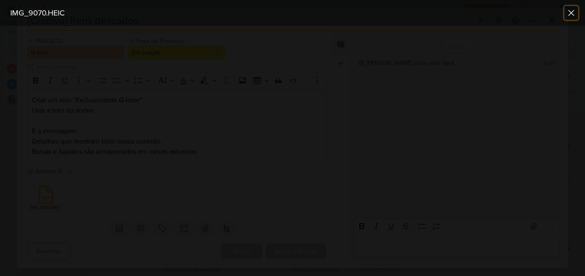
click at [568, 14] on icon at bounding box center [571, 13] width 10 height 10
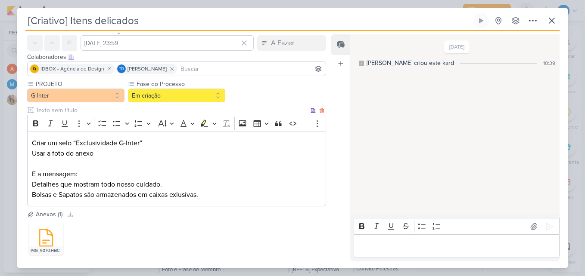
scroll to position [62, 0]
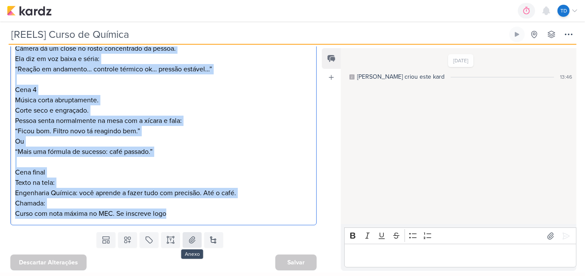
scroll to position [475, 0]
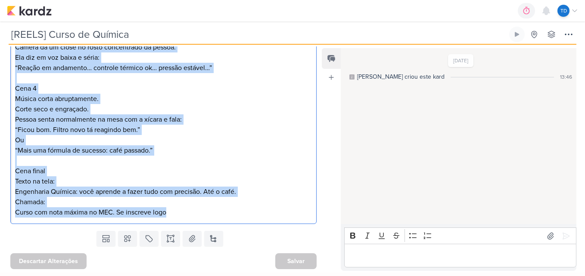
drag, startPoint x: 16, startPoint y: 95, endPoint x: 213, endPoint y: 210, distance: 228.4
click at [213, 210] on div "Cena 1 Ambiente escuro ou com luz dramática. Pessoa aparece de jaleco, touca, ó…" at bounding box center [163, 42] width 306 height 365
copy div "Cena 1 Ambiente escuro ou com luz dramática. Pessoa aparece de jaleco, touca, ó…"
click at [222, 203] on p "Texto na tela: Engenharia Química: você aprende a fazer tudo com precisão. Até …" at bounding box center [163, 197] width 297 height 41
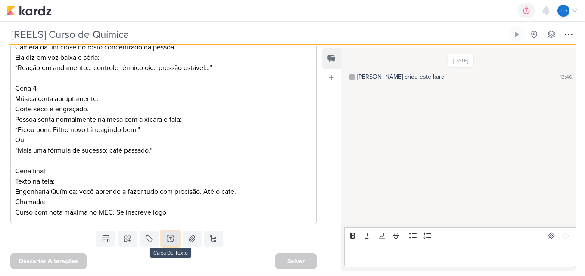
click at [166, 239] on icon at bounding box center [170, 239] width 9 height 9
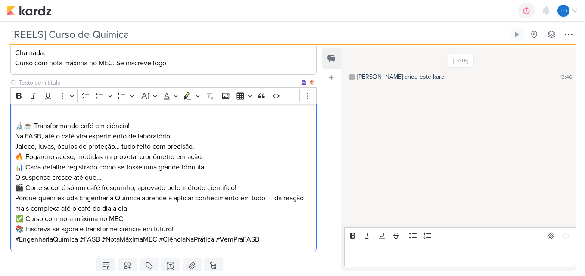
scroll to position [653, 0]
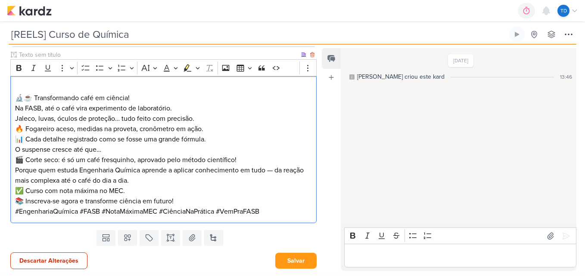
click at [150, 100] on p "🔬☕ Transformando café em ciência!" at bounding box center [163, 93] width 297 height 21
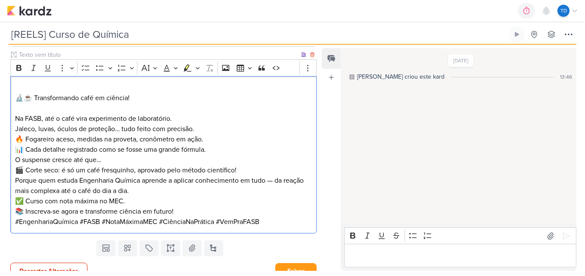
click at [132, 161] on p "O suspense cresce até que… 🎬 Corte seco: é só um café fresquinho, aprovado pelo…" at bounding box center [163, 165] width 297 height 21
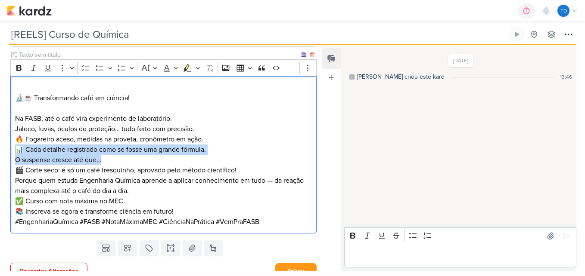
drag, startPoint x: 112, startPoint y: 157, endPoint x: 11, endPoint y: 152, distance: 100.5
click at [11, 152] on div "🔬☕ Transformando café em ciência! Na FASB, até o café vira experimento de labor…" at bounding box center [163, 155] width 306 height 158
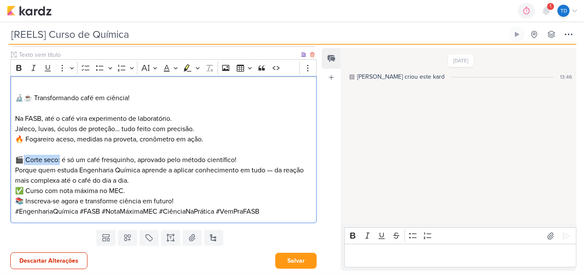
drag, startPoint x: 61, startPoint y: 159, endPoint x: 23, endPoint y: 158, distance: 37.9
click at [23, 158] on p "Na FASB, até o café vira experimento de laboratório. Jaleco, luvas, óculos de p…" at bounding box center [163, 140] width 297 height 52
click at [30, 160] on p "Na FASB, até o café vira experimento de laboratório. Jaleco, luvas, óculos de p…" at bounding box center [163, 140] width 297 height 52
click at [28, 157] on p "Na FASB, até o café vira experimento de laboratório. Jaleco, luvas, óculos de p…" at bounding box center [163, 140] width 297 height 52
click at [275, 169] on p "Porque quem estuda Engenharia Química aprende a aplicar conhecimento em tudo — …" at bounding box center [163, 175] width 297 height 21
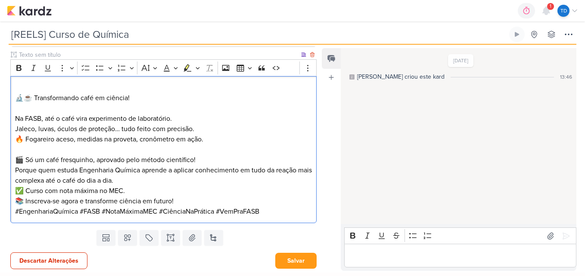
click at [142, 180] on p "Porque quem estuda Engenharia Química aprende a aplicar conhecimento em tudo da…" at bounding box center [163, 175] width 297 height 21
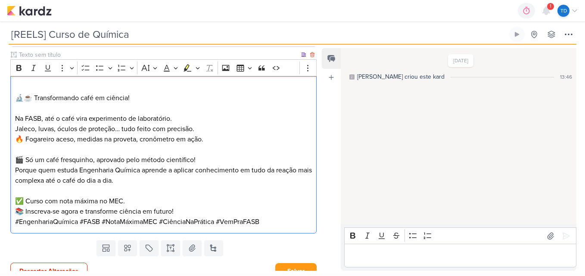
click at [15, 158] on p "Na FASB, até o café vira experimento de laboratório. Jaleco, luvas, óculos de p…" at bounding box center [163, 140] width 297 height 52
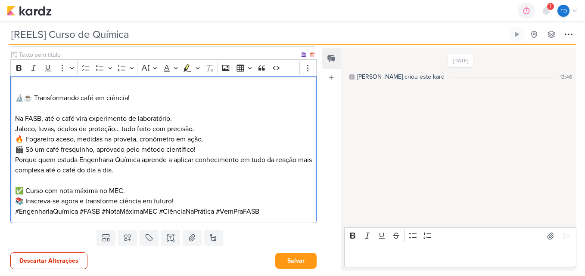
click at [201, 153] on p "Na FASB, até o café vira experimento de laboratório. Jaleco, luvas, óculos de p…" at bounding box center [163, 134] width 297 height 41
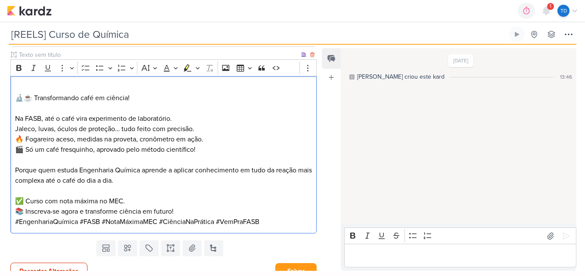
click at [201, 128] on p "Na FASB, até o café vira experimento de laboratório. Jaleco, luvas, óculos de p…" at bounding box center [163, 134] width 297 height 41
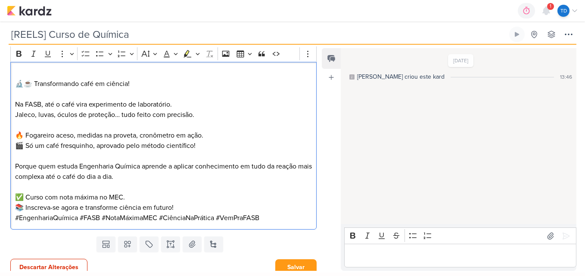
scroll to position [673, 0]
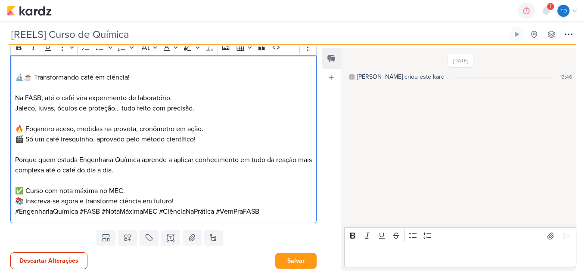
click at [192, 201] on p "✅ Curso com nota máxima no MEC. 📚 Inscreva-se agora e transforme ciência em fut…" at bounding box center [163, 196] width 297 height 21
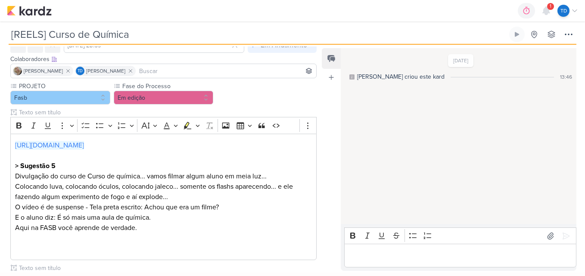
scroll to position [0, 0]
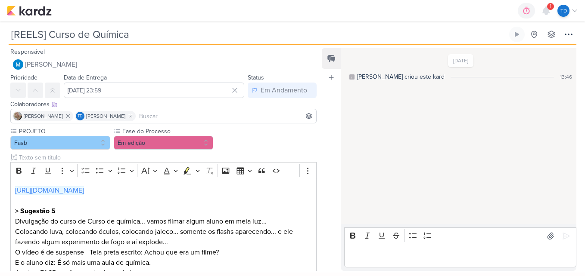
click at [193, 146] on button "Em edição" at bounding box center [164, 143] width 100 height 14
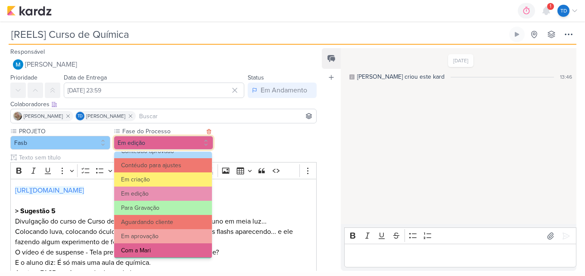
scroll to position [83, 0]
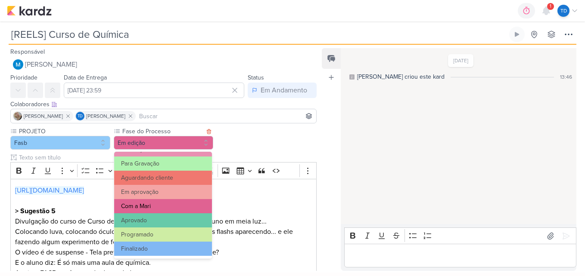
click at [172, 203] on button "Com a Mari" at bounding box center [163, 206] width 98 height 14
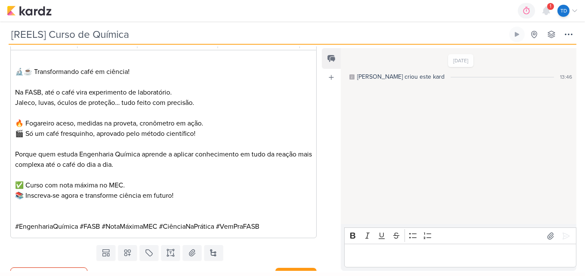
scroll to position [694, 0]
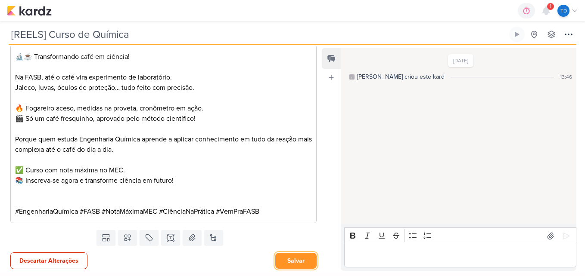
click at [281, 258] on button "Salvar" at bounding box center [295, 261] width 41 height 16
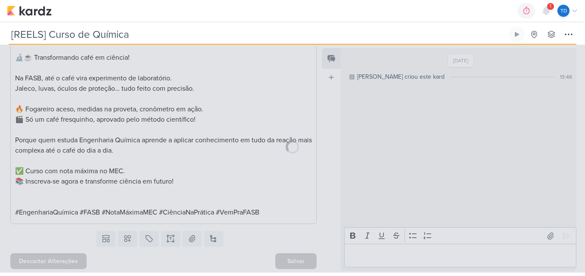
scroll to position [693, 0]
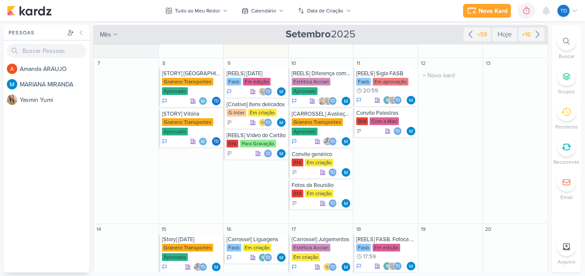
scroll to position [215, 0]
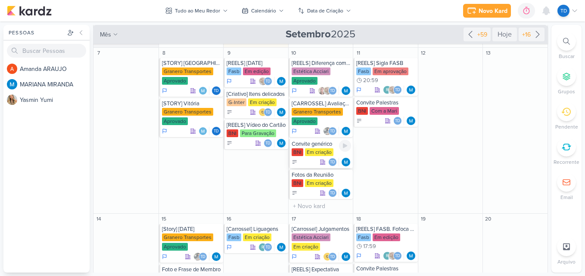
click at [302, 147] on div "Convite genérico" at bounding box center [322, 144] width 60 height 7
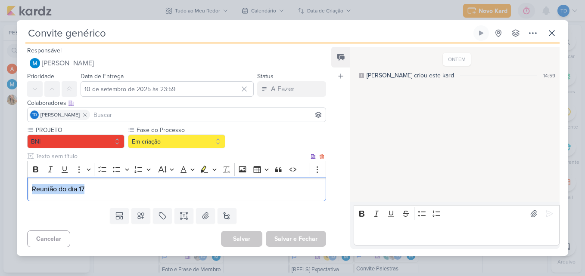
drag, startPoint x: 103, startPoint y: 192, endPoint x: 31, endPoint y: 189, distance: 72.0
click at [32, 189] on p "Reunião do dia 17" at bounding box center [176, 189] width 289 height 10
click at [107, 193] on p "Reunião do dia 17" at bounding box center [176, 189] width 289 height 10
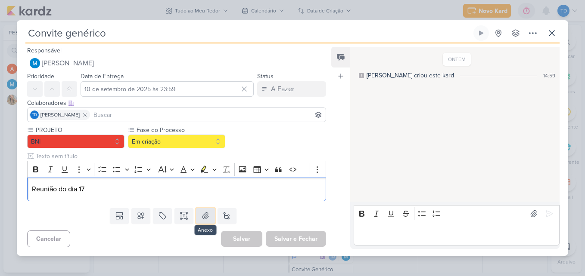
click at [201, 219] on icon at bounding box center [205, 216] width 9 height 9
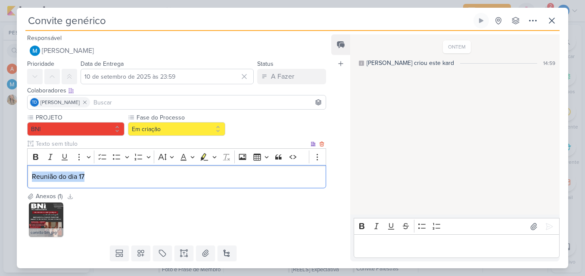
drag, startPoint x: 116, startPoint y: 183, endPoint x: 29, endPoint y: 183, distance: 87.0
click at [29, 183] on div "Reunião do dia 17" at bounding box center [176, 177] width 299 height 24
drag, startPoint x: 98, startPoint y: 181, endPoint x: 36, endPoint y: 171, distance: 62.8
click at [36, 171] on div "Reunião do dia 17" at bounding box center [176, 177] width 299 height 24
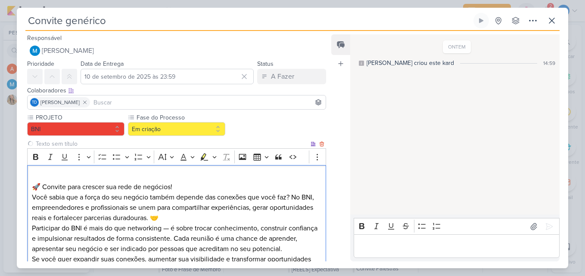
scroll to position [44, 0]
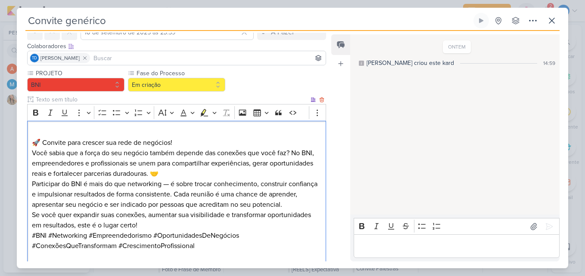
click at [188, 137] on p "🚀 Convite para crescer sua rede de negócios!" at bounding box center [176, 137] width 289 height 21
click at [192, 141] on p "⁠⁠⁠⁠⁠⁠⁠ 🚀 Convite para crescer sua rede de negócios!" at bounding box center [176, 137] width 289 height 21
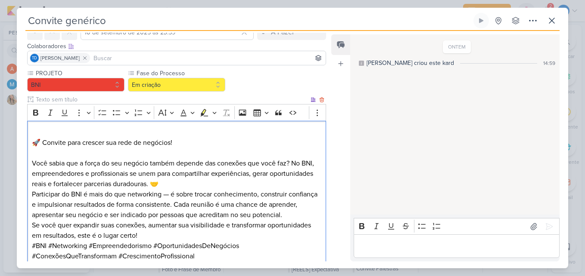
click at [185, 181] on p "Você sabia que a força do seu negócio também depende das conexões que você faz?…" at bounding box center [176, 173] width 289 height 31
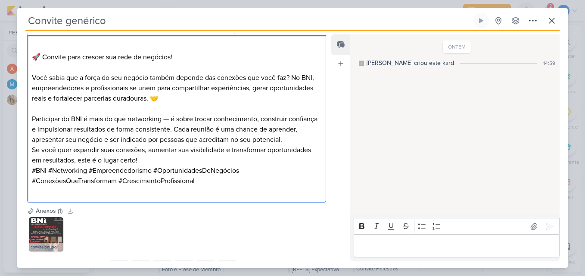
scroll to position [130, 0]
drag, startPoint x: 171, startPoint y: 120, endPoint x: 156, endPoint y: 117, distance: 14.5
click at [156, 117] on p "Participar do BNI é mais do que networking — é sobre trocar conhecimento, const…" at bounding box center [176, 129] width 289 height 31
click at [172, 117] on p "Participar do BNI é mais do que networking — é sobre trocar conhecimento, const…" at bounding box center [176, 129] width 289 height 31
click at [170, 120] on p "Participar do BNI é mais do que networking — é sobre trocar conhecimento, const…" at bounding box center [176, 129] width 289 height 31
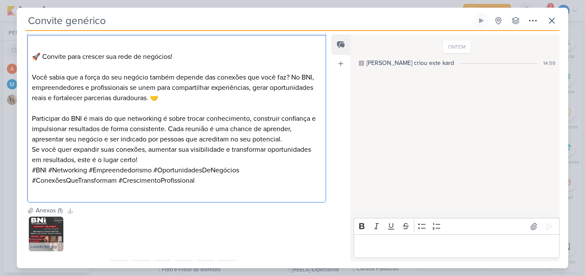
click at [292, 137] on p "Participar do BNI é mais do que networking é sobre trocar conhecimento, constru…" at bounding box center [176, 129] width 289 height 31
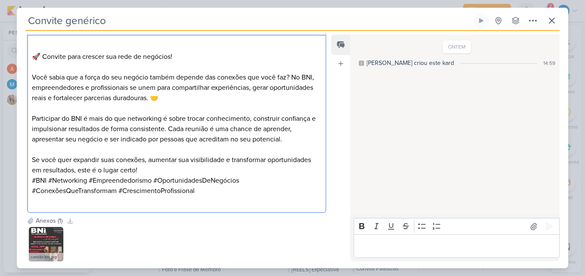
click at [195, 165] on p "Se você quer expandir suas conexões, aumentar sua visibilidade e transformar op…" at bounding box center [176, 165] width 289 height 21
click at [173, 171] on p "Se você quer expandir suas conexões, aumentar sua visibilidade e transformar op…" at bounding box center [176, 165] width 289 height 21
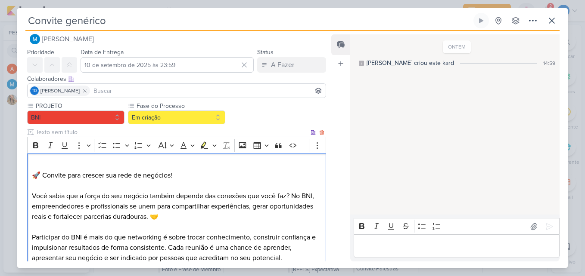
scroll to position [0, 0]
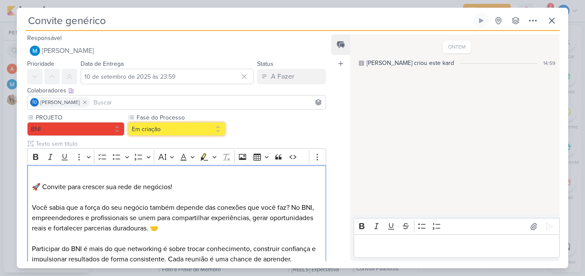
click at [189, 133] on button "Em criação" at bounding box center [176, 129] width 97 height 14
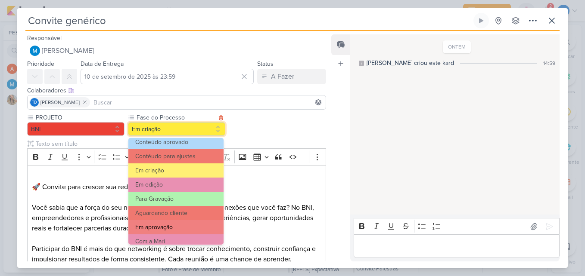
scroll to position [83, 0]
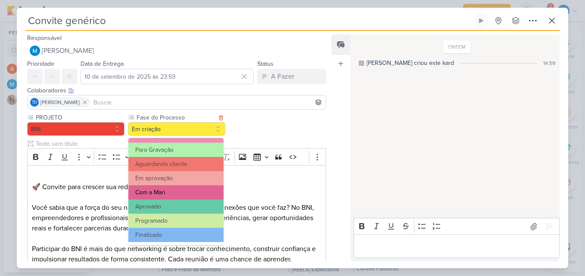
click at [186, 192] on button "Com a Mari" at bounding box center [175, 193] width 95 height 14
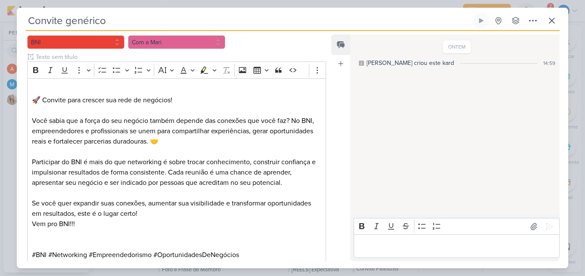
scroll to position [211, 0]
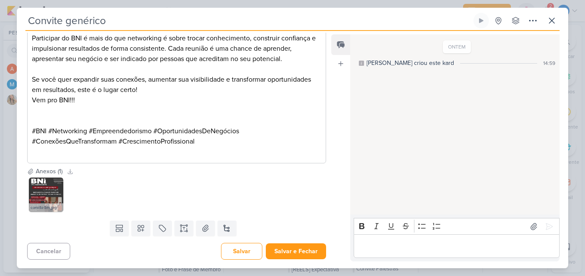
click at [281, 242] on div "Cancelar Salvar Salvar e Fechar Ctrl + Enter" at bounding box center [173, 251] width 313 height 22
click at [283, 249] on button "Salvar e Fechar" at bounding box center [296, 252] width 60 height 16
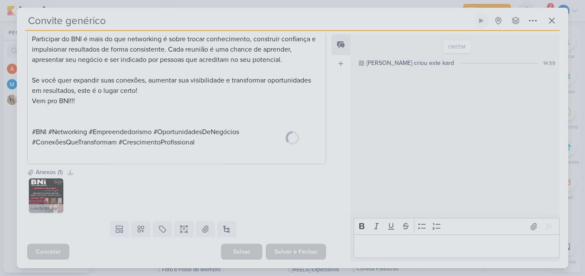
scroll to position [210, 0]
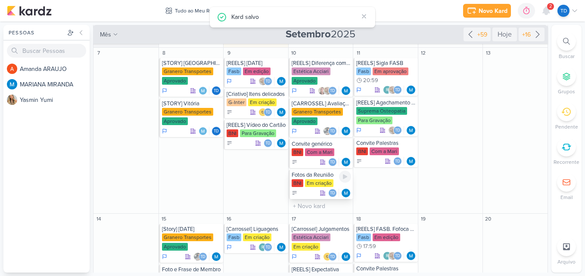
click at [314, 180] on div "Em criação" at bounding box center [319, 184] width 28 height 8
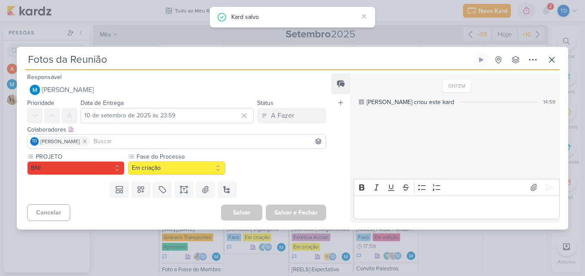
scroll to position [0, 0]
click at [187, 191] on button at bounding box center [183, 190] width 19 height 16
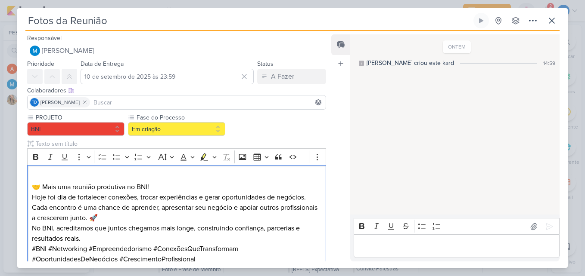
scroll to position [13, 0]
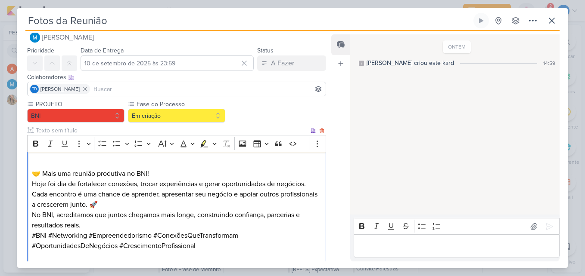
click at [170, 180] on p "Hoje foi dia de fortalecer conexões, trocar experiências e gerar oportunidades …" at bounding box center [176, 194] width 289 height 31
click at [173, 173] on p "🤝 Mais uma reunião produtiva no BNI!" at bounding box center [176, 168] width 289 height 21
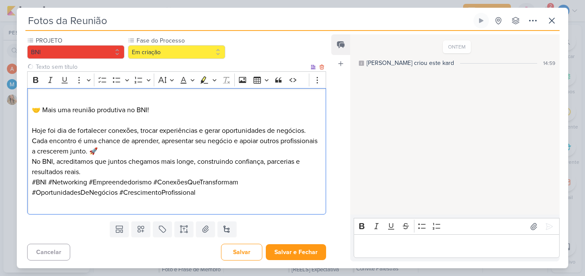
scroll to position [78, 0]
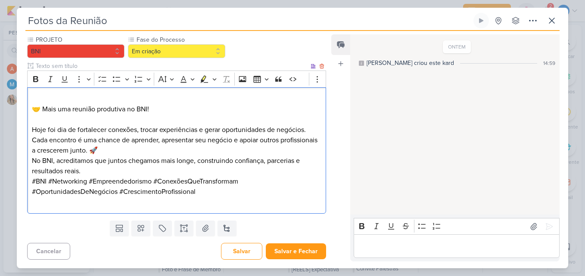
click at [149, 152] on p "Hoje foi dia de fortalecer conexões, trocar experiências e gerar oportunidades …" at bounding box center [176, 140] width 289 height 31
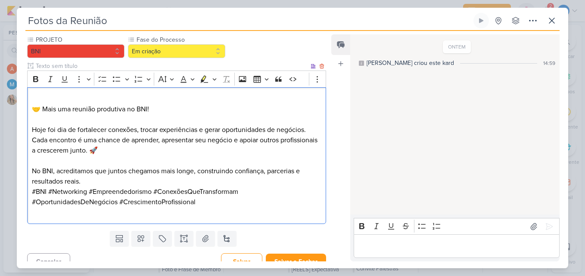
click at [113, 179] on p "No BNI, acreditamos que juntos chegamos mais longe, construindo confiança, parc…" at bounding box center [176, 176] width 289 height 21
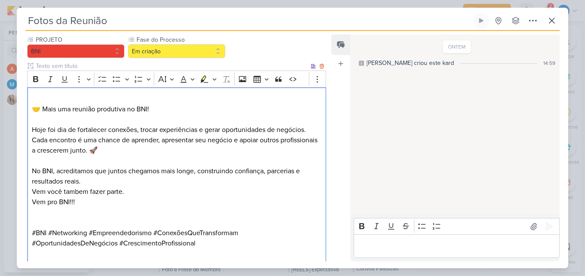
click at [90, 181] on p "No BNI, acreditamos que juntos chegamos mais longe, construindo confiança, parc…" at bounding box center [176, 176] width 289 height 21
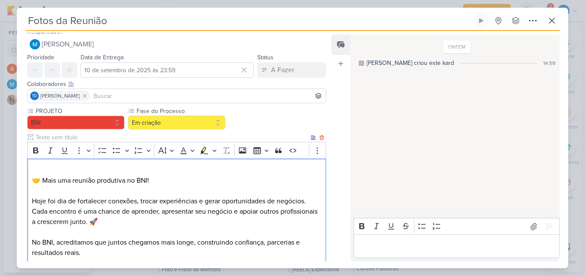
scroll to position [0, 0]
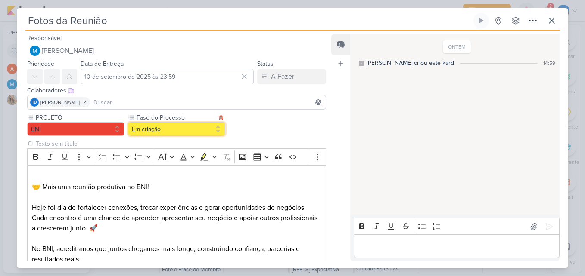
click at [190, 130] on button "Em criação" at bounding box center [176, 129] width 97 height 14
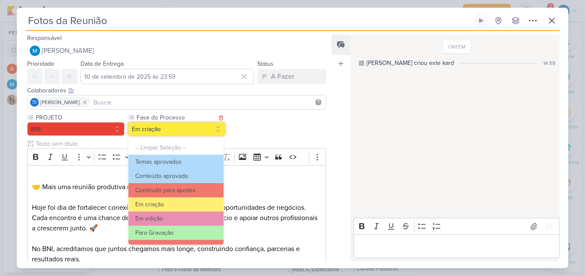
scroll to position [83, 0]
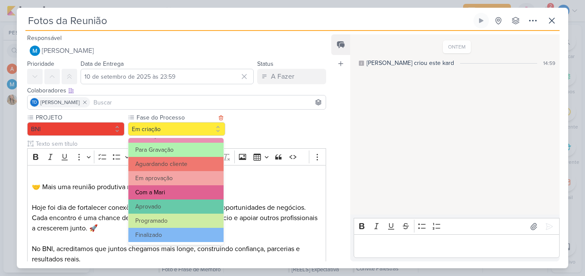
click at [179, 190] on button "Com a Mari" at bounding box center [175, 193] width 95 height 14
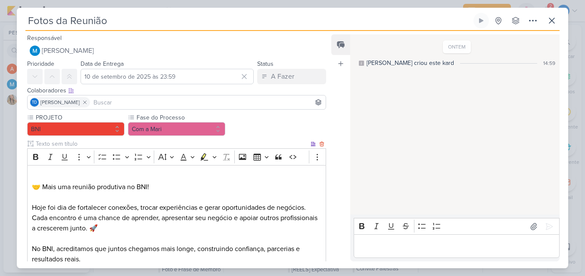
scroll to position [140, 0]
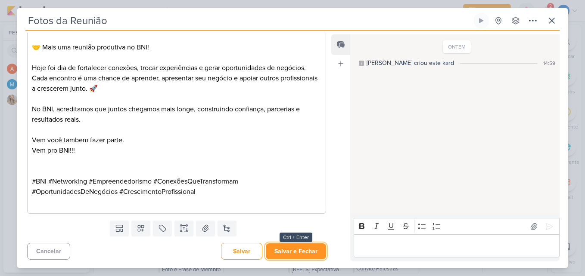
click at [277, 246] on button "Salvar e Fechar" at bounding box center [296, 252] width 60 height 16
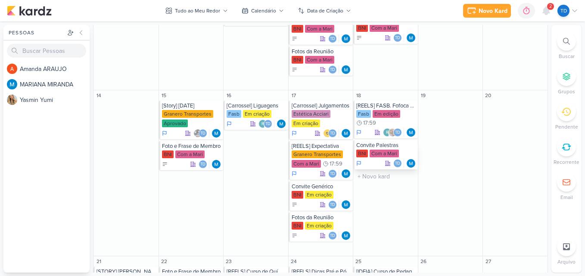
scroll to position [344, 0]
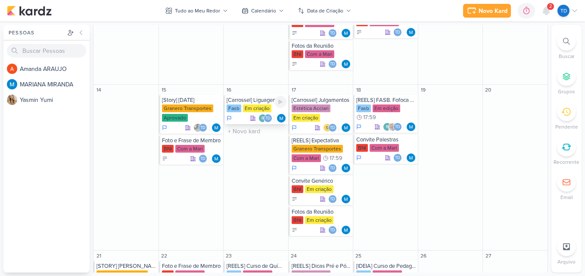
click at [244, 106] on div "Em criação" at bounding box center [257, 109] width 28 height 8
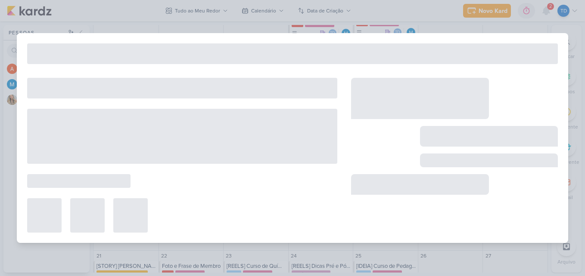
type input "[Carrossel] Liguagens"
type input "16 de setembro de 2025 às 23:59"
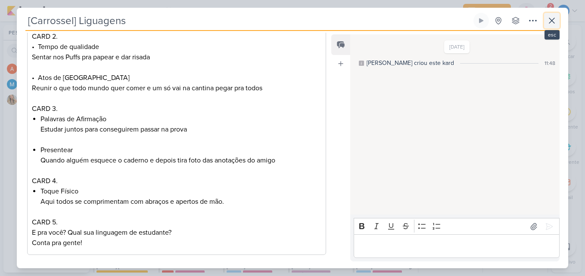
click at [546, 19] on button at bounding box center [552, 21] width 16 height 16
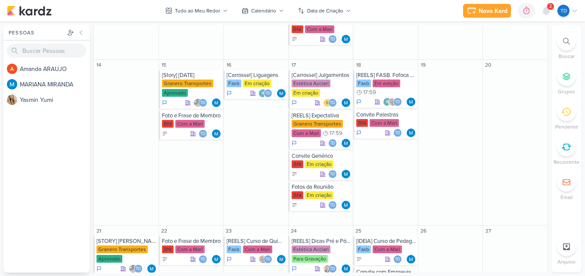
scroll to position [368, 0]
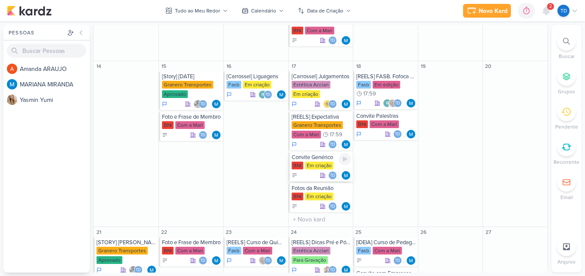
click at [318, 165] on div "Em criação" at bounding box center [319, 166] width 28 height 8
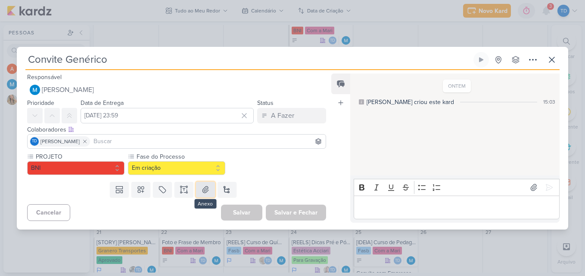
click at [196, 190] on button at bounding box center [205, 190] width 19 height 16
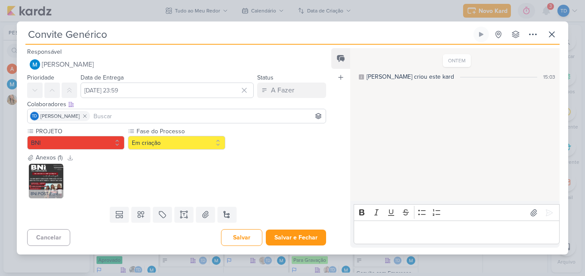
click at [181, 190] on div "BNI POST (Post para Instagram (45)).jpg" at bounding box center [176, 181] width 299 height 38
click at [184, 211] on icon at bounding box center [184, 215] width 9 height 9
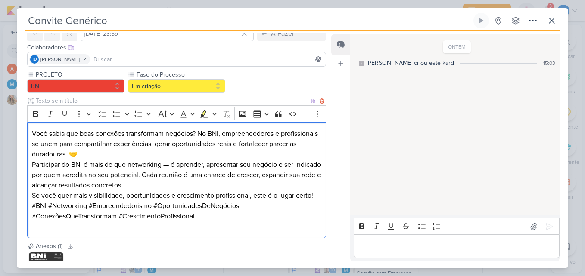
scroll to position [56, 0]
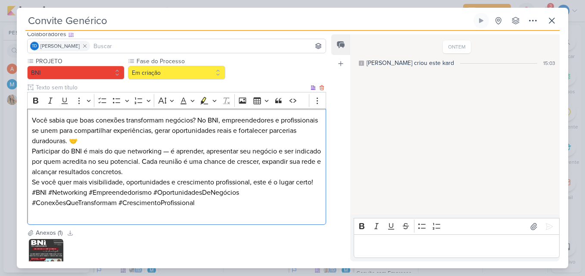
click at [126, 143] on p "Você sabia que boas conexões transformam negócios? No BNI, empreendedores e pro…" at bounding box center [176, 130] width 289 height 31
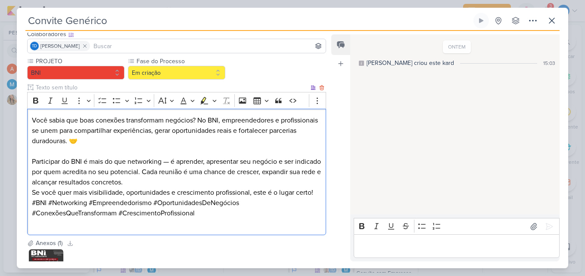
click at [171, 164] on p "Participar do BNI é mais do que networking — é aprender, apresentar seu negócio…" at bounding box center [176, 172] width 289 height 31
click at [181, 179] on p "Participar do BNI é mais do que networking é aprender, apresentar seu negócio e…" at bounding box center [176, 172] width 289 height 31
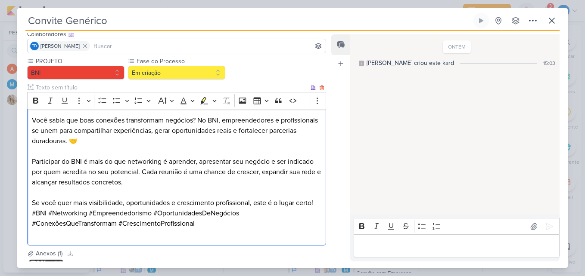
click at [316, 201] on p "Se você quer mais visibilidade, oportunidades e crescimento profissional, este …" at bounding box center [176, 203] width 289 height 10
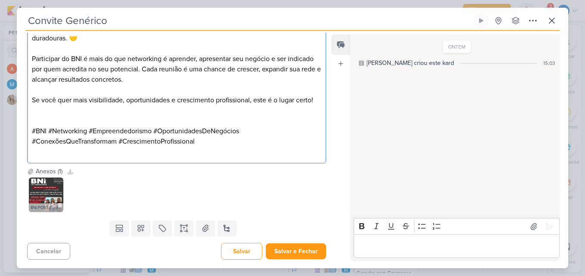
scroll to position [0, 0]
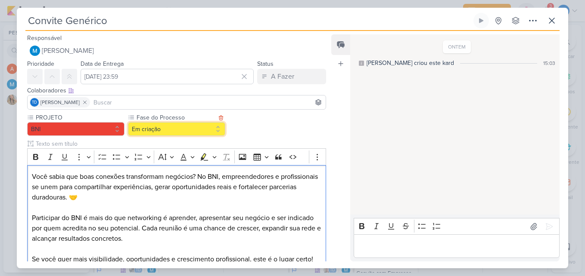
click at [192, 126] on button "Em criação" at bounding box center [176, 129] width 97 height 14
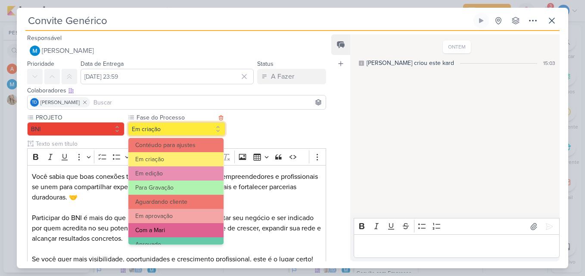
scroll to position [83, 0]
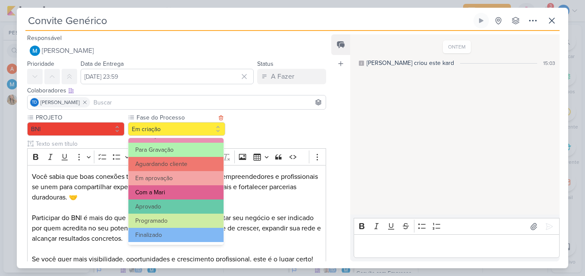
click at [189, 190] on button "Com a Mari" at bounding box center [175, 193] width 95 height 14
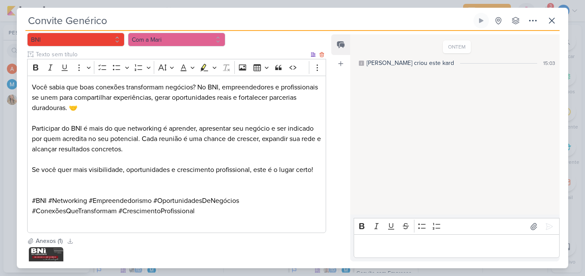
scroll to position [159, 0]
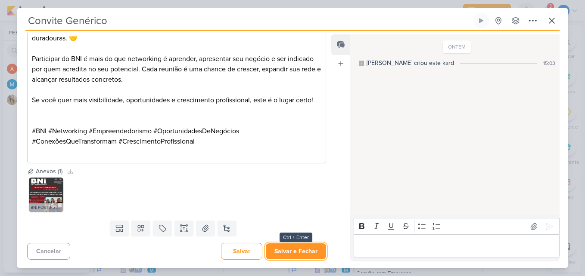
click at [299, 250] on button "Salvar e Fechar" at bounding box center [296, 252] width 60 height 16
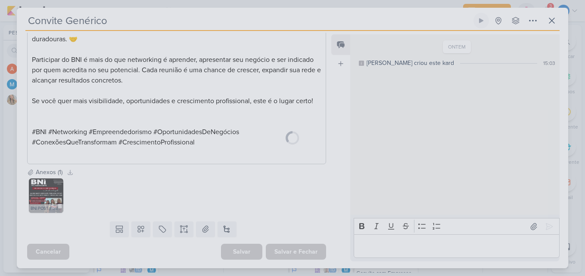
scroll to position [158, 0]
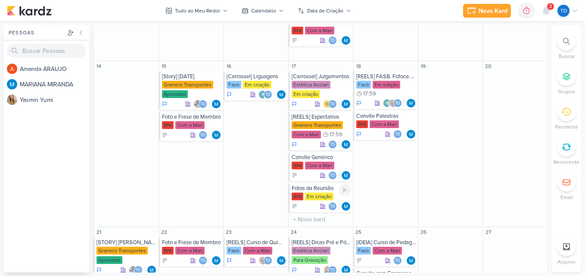
click at [317, 192] on div "Fotos da Reunião BNI Em criação Td" at bounding box center [321, 197] width 65 height 29
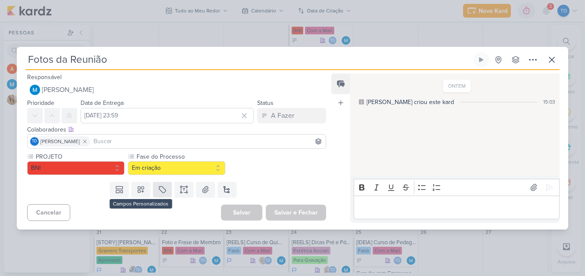
scroll to position [0, 0]
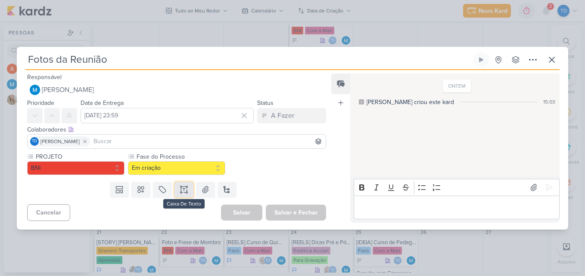
click at [186, 194] on icon at bounding box center [184, 190] width 9 height 9
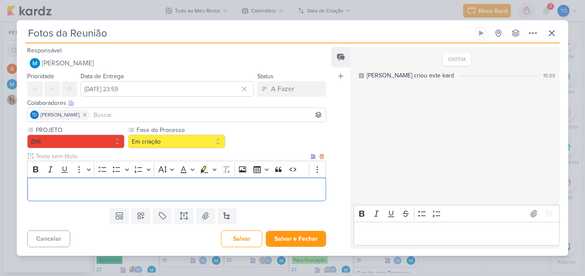
scroll to position [2, 0]
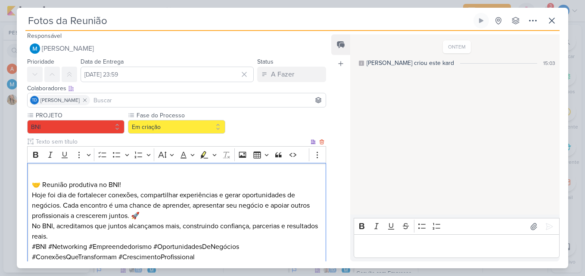
click at [129, 180] on p "🤝 Reunião produtiva no BNI!" at bounding box center [176, 180] width 289 height 21
click at [128, 187] on p "⁠⁠⁠⁠⁠⁠⁠ 🤝 Reunião produtiva no BNI!" at bounding box center [176, 180] width 289 height 21
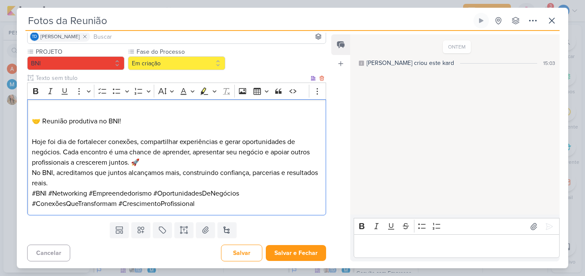
scroll to position [68, 0]
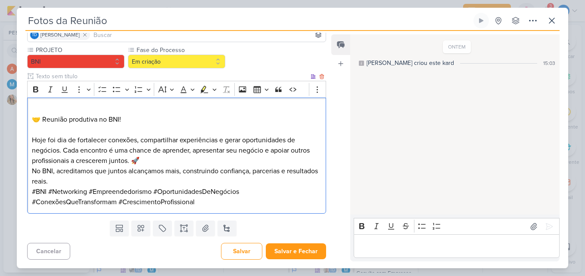
click at [161, 164] on p "Hoje foi dia de fortalecer conexões, compartilhar experiências e gerar oportuni…" at bounding box center [176, 150] width 289 height 31
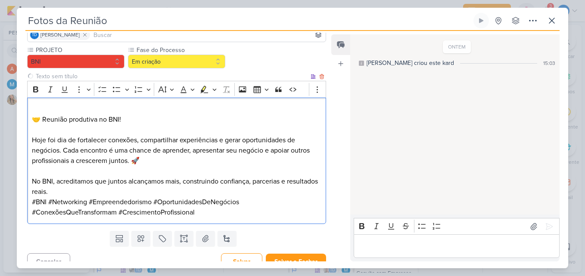
click at [143, 192] on p "No BNI, acreditamos que juntos alcançamos mais, construindo confiança, parceria…" at bounding box center [176, 187] width 289 height 21
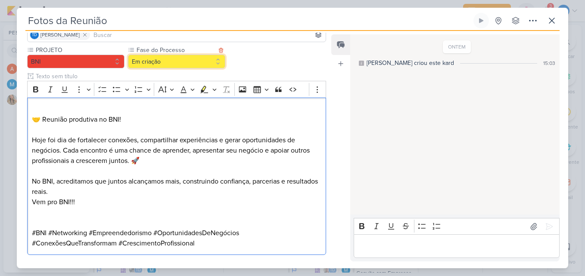
click at [164, 65] on button "Em criação" at bounding box center [176, 62] width 97 height 14
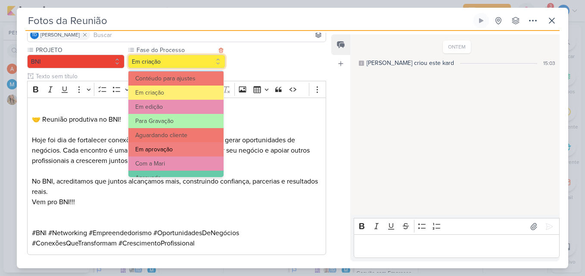
scroll to position [83, 0]
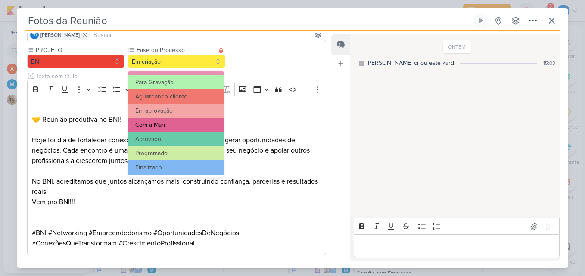
click at [176, 122] on button "Com a Mari" at bounding box center [175, 125] width 95 height 14
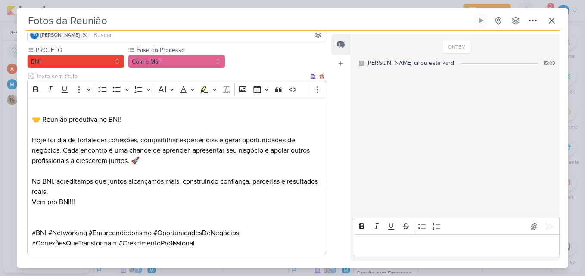
scroll to position [109, 0]
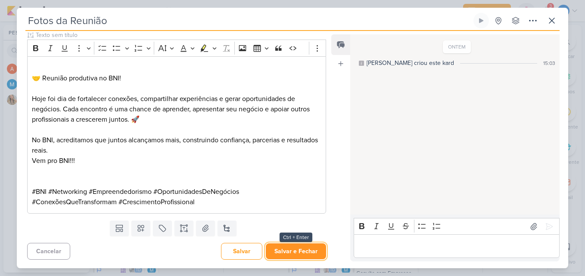
click at [270, 253] on button "Salvar e Fechar" at bounding box center [296, 252] width 60 height 16
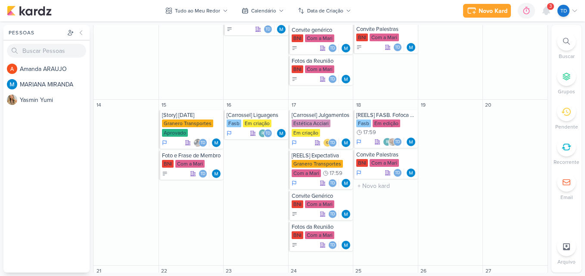
scroll to position [368, 0]
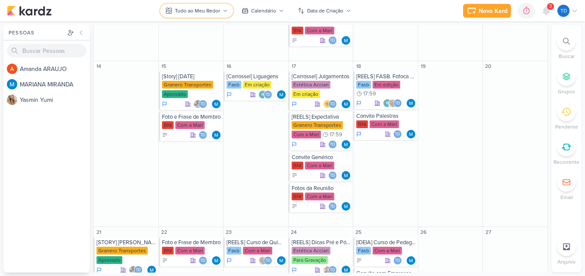
click at [173, 9] on button "Tudo ao Meu Redor" at bounding box center [196, 11] width 73 height 14
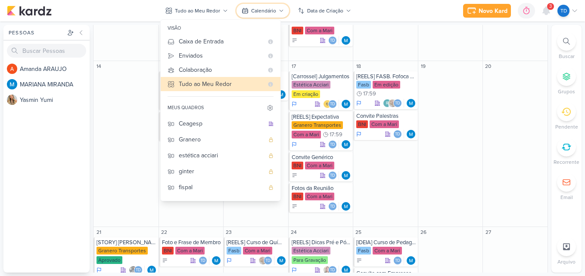
click at [245, 6] on button "Calendário" at bounding box center [262, 11] width 53 height 14
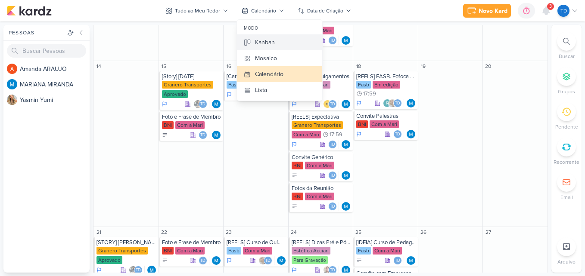
click at [250, 41] on button "Kanban" at bounding box center [279, 42] width 85 height 16
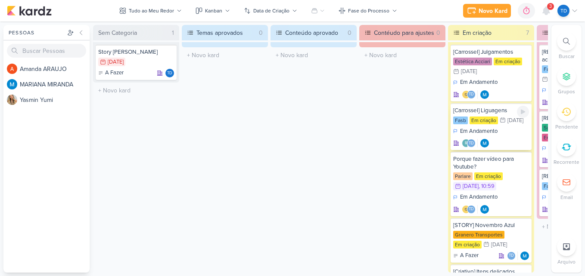
scroll to position [0, 0]
click at [138, 60] on div "18/8 18 de ago" at bounding box center [136, 62] width 76 height 9
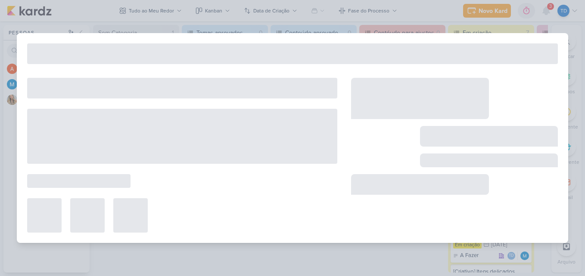
type input "Story [PERSON_NAME]"
type input "18 de agosto de 2025 às 23:59"
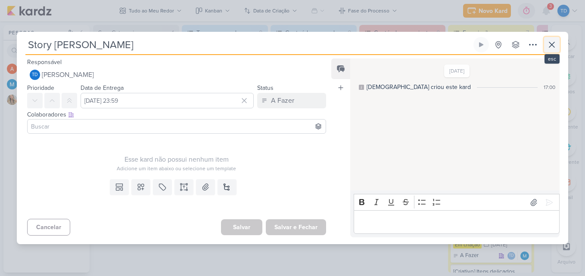
click at [554, 47] on icon at bounding box center [551, 45] width 10 height 10
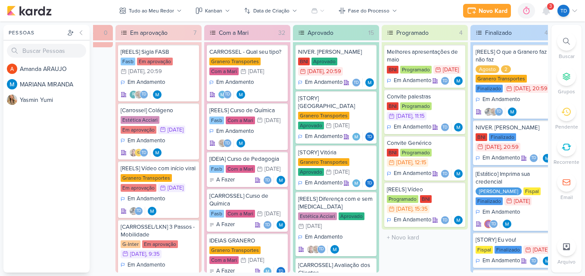
scroll to position [0, 696]
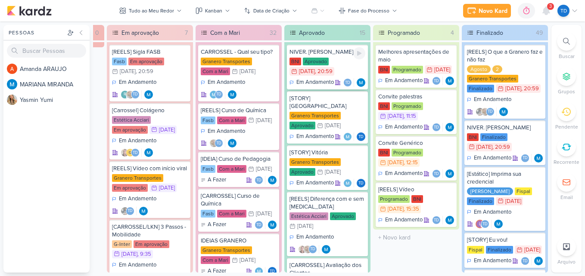
click at [343, 61] on div "BNI Aprovado 1/9 1 de set , 20:59" at bounding box center [327, 67] width 76 height 19
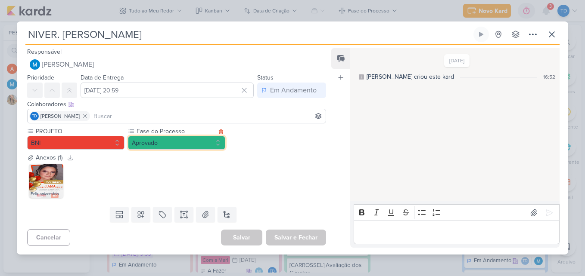
click at [173, 139] on button "Aprovado" at bounding box center [176, 143] width 97 height 14
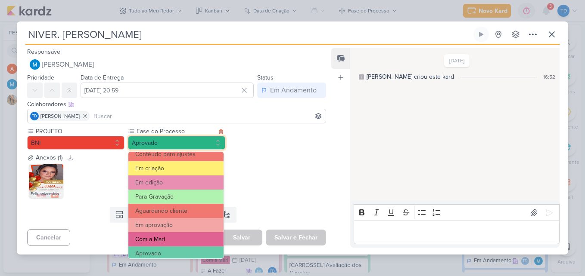
scroll to position [83, 0]
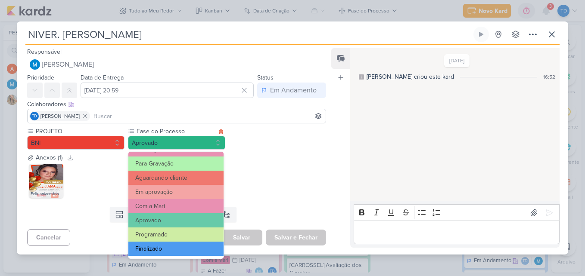
click at [175, 245] on button "Finalizado" at bounding box center [175, 249] width 95 height 14
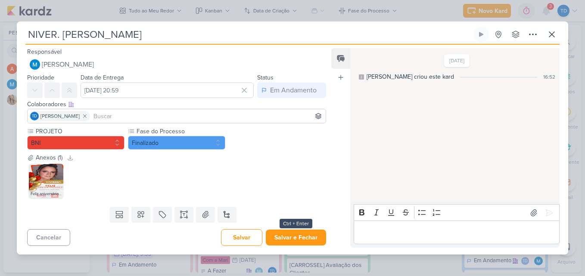
click at [304, 248] on div "Responsável [PERSON_NAME] Nenhum contato encontrado create new contact Novo Con…" at bounding box center [292, 150] width 551 height 210
click at [303, 243] on button "Salvar e Fechar" at bounding box center [296, 238] width 60 height 16
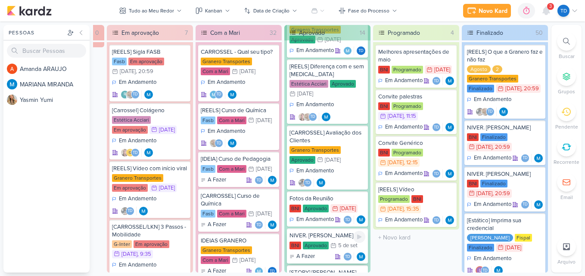
scroll to position [129, 0]
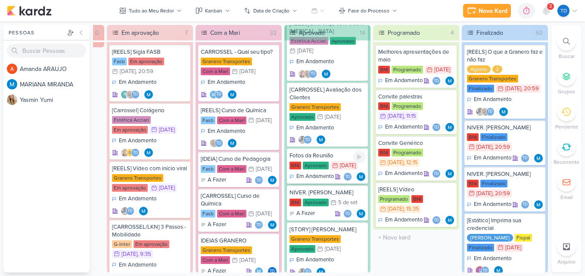
click at [337, 152] on div "Fotos da Reunião" at bounding box center [327, 156] width 76 height 8
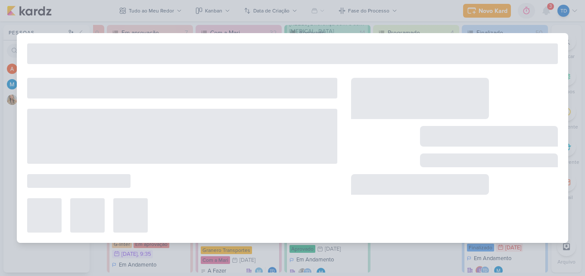
type input "Fotos da Reunião"
type input "13 de agosto de 2025 às 23:59"
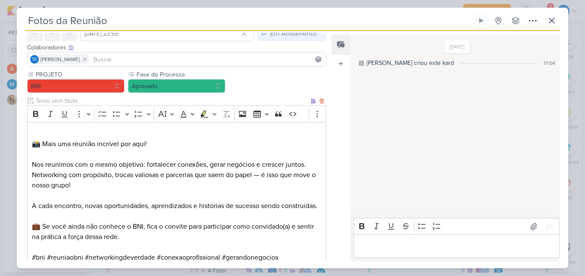
scroll to position [0, 0]
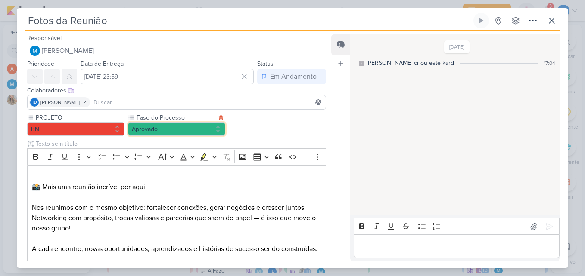
click at [134, 128] on button "Aprovado" at bounding box center [176, 129] width 97 height 14
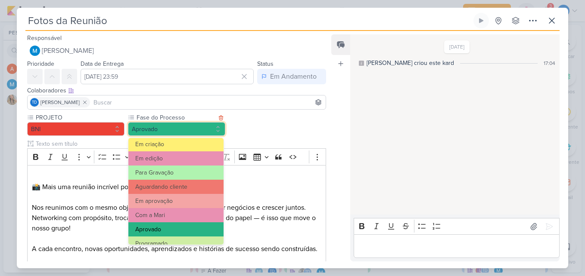
scroll to position [83, 0]
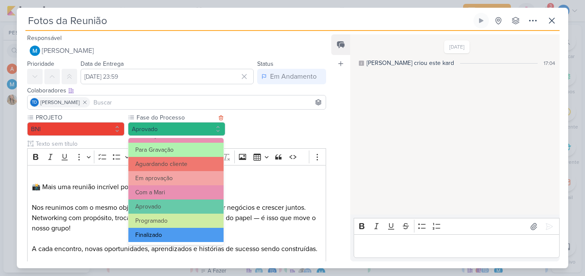
click at [164, 237] on button "Finalizado" at bounding box center [175, 235] width 95 height 14
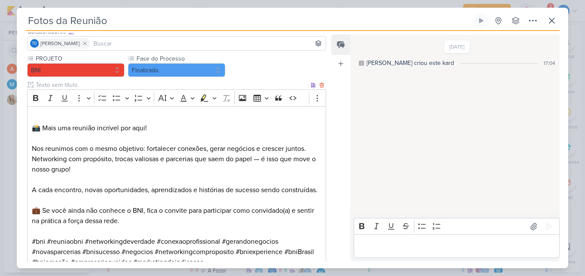
scroll to position [130, 0]
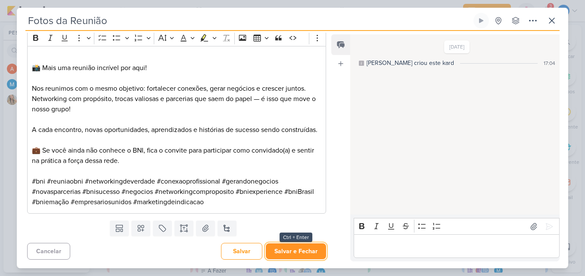
click at [294, 255] on button "Salvar e Fechar" at bounding box center [296, 252] width 60 height 16
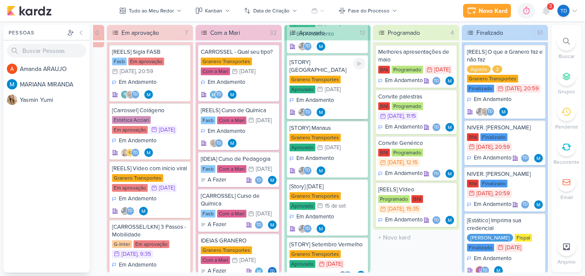
scroll to position [488, 0]
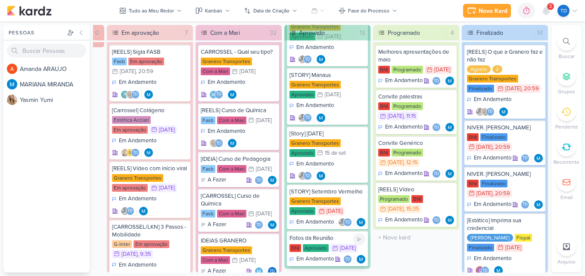
click at [322, 235] on div "Fotos da Reunião" at bounding box center [327, 239] width 76 height 8
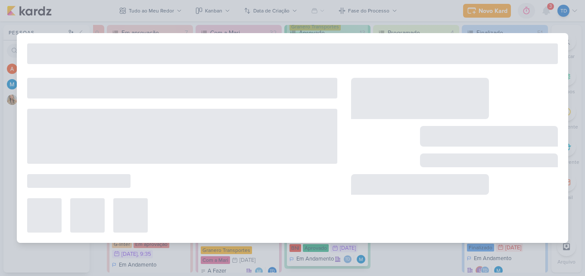
type input "3 de setembro de 2025 às 23:59"
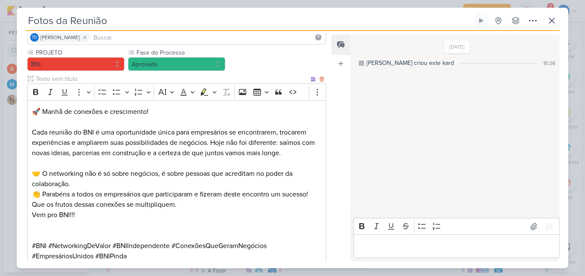
scroll to position [0, 0]
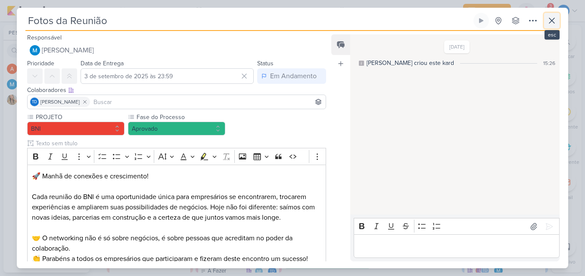
click at [547, 17] on icon at bounding box center [551, 21] width 10 height 10
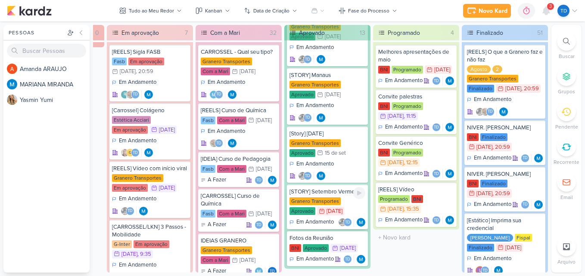
click at [343, 185] on div "[STORY] Setembro Vermelho Granero Transportes Aprovado 1/9 1 de set Em Andament…" at bounding box center [327, 207] width 81 height 45
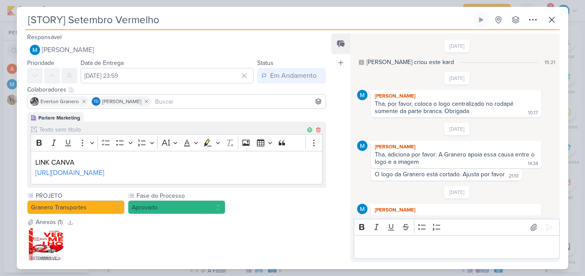
scroll to position [264, 0]
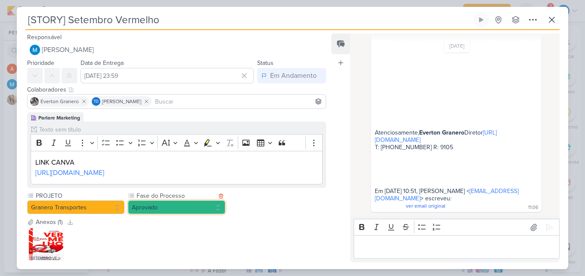
click at [208, 214] on button "Aprovado" at bounding box center [176, 208] width 97 height 14
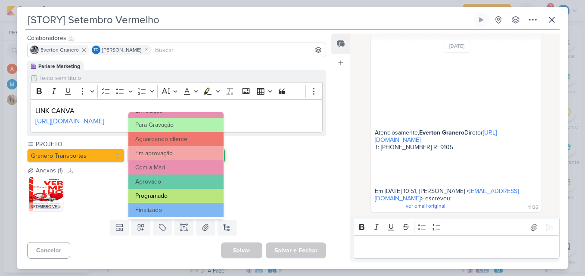
scroll to position [83, 0]
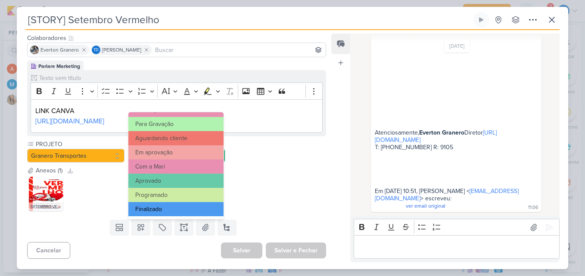
click at [198, 205] on button "Finalizado" at bounding box center [175, 209] width 95 height 14
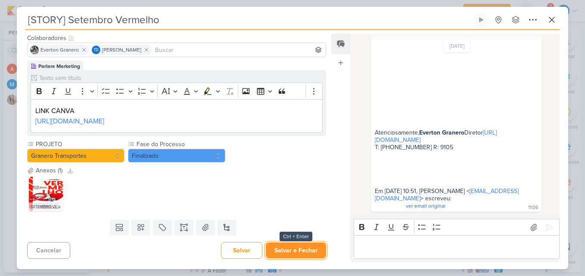
click at [298, 252] on button "Salvar e Fechar" at bounding box center [296, 251] width 60 height 16
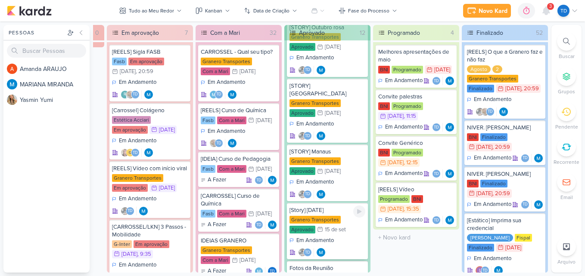
scroll to position [398, 0]
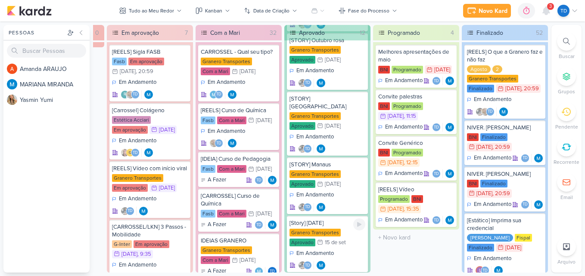
click at [339, 229] on div "Granero Transportes" at bounding box center [314, 233] width 51 height 8
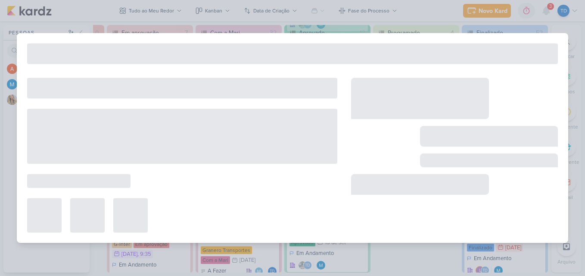
type input "[Story] [DATE]"
type input "15 de setembro de 2025 às 23:59"
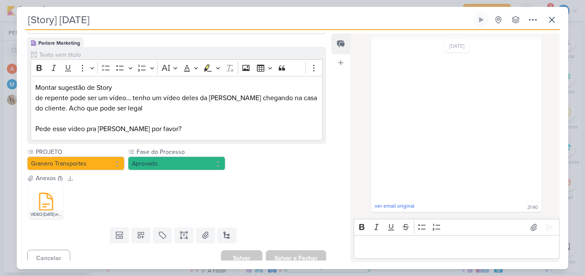
scroll to position [83, 0]
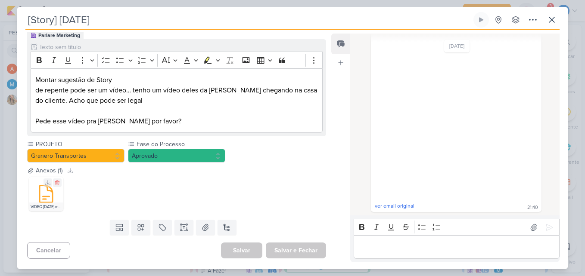
click at [44, 196] on icon at bounding box center [46, 194] width 13 height 17
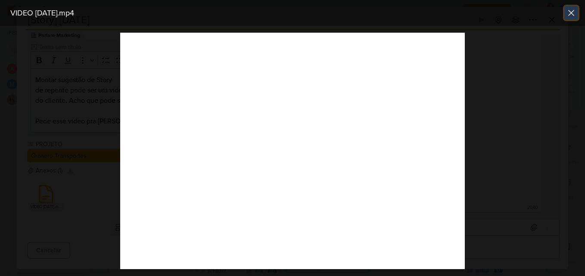
click at [568, 13] on icon at bounding box center [571, 13] width 10 height 10
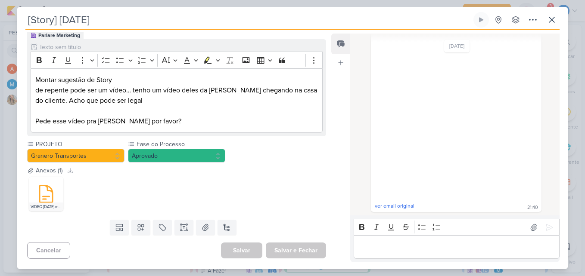
click at [562, 16] on div "[Story] Dia do Cliente Criado por MARIANA nenhum grupo disponível" at bounding box center [292, 141] width 551 height 258
click at [553, 19] on icon at bounding box center [551, 20] width 10 height 10
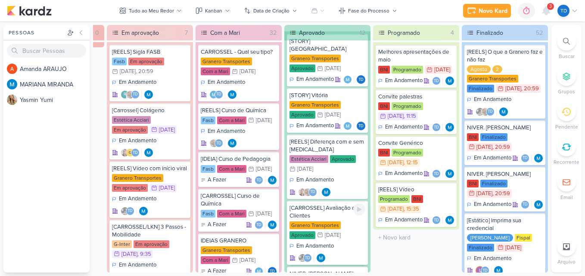
scroll to position [0, 0]
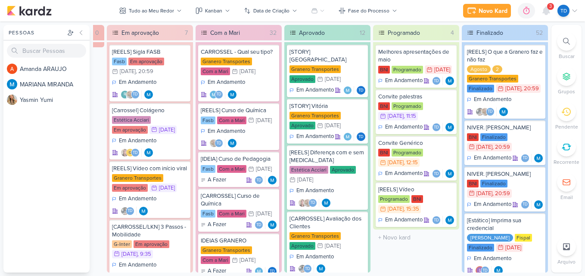
drag, startPoint x: 391, startPoint y: 268, endPoint x: 413, endPoint y: 270, distance: 22.5
click at [413, 270] on div "Sem Categoria 1 Story Mari 18/8 18 de ago A Fazer Td 0 0" at bounding box center [320, 149] width 455 height 248
click at [442, 73] on div "BNI Programado 27/6 27 de jun" at bounding box center [416, 69] width 76 height 9
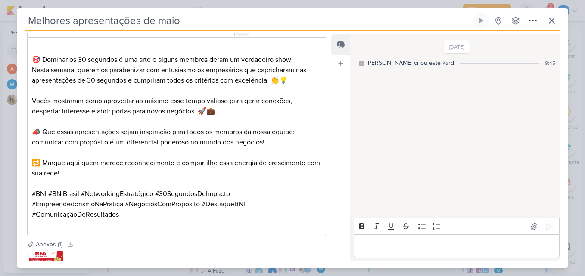
scroll to position [326, 0]
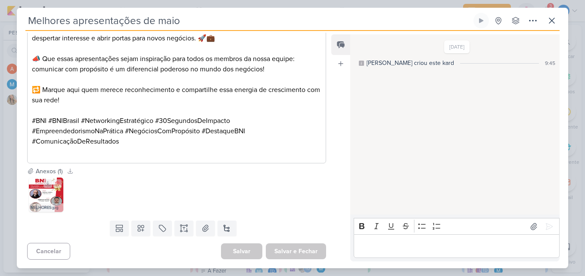
click at [52, 201] on img at bounding box center [46, 195] width 34 height 34
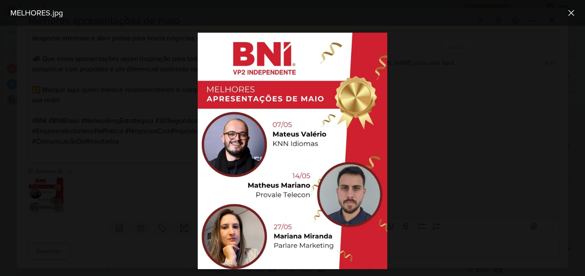
click at [178, 92] on div at bounding box center [292, 151] width 585 height 251
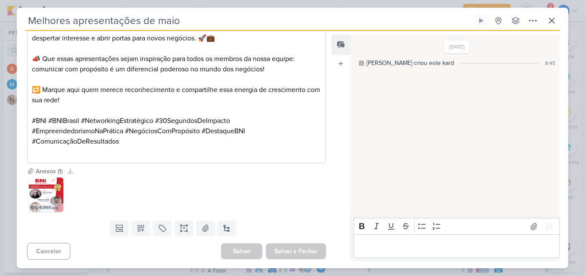
scroll to position [25, 0]
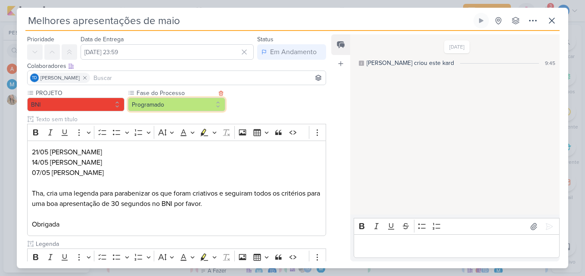
click at [223, 109] on button "Programado" at bounding box center [176, 105] width 97 height 14
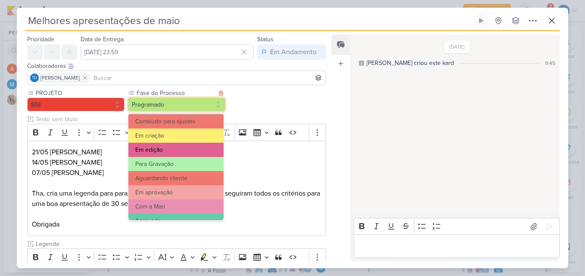
scroll to position [83, 0]
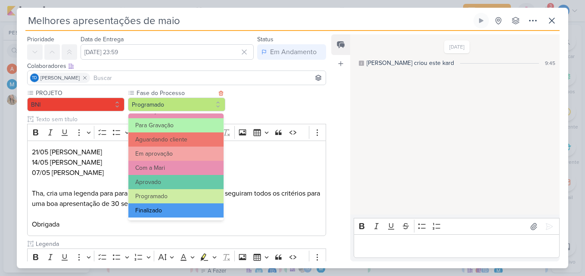
click at [178, 208] on button "Finalizado" at bounding box center [175, 211] width 95 height 14
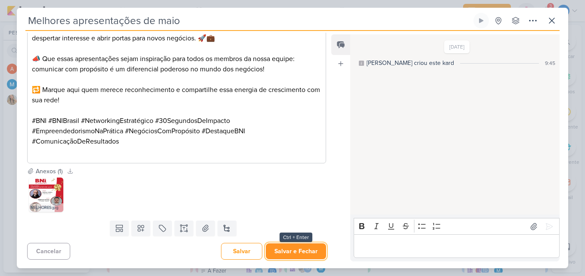
click at [279, 244] on button "Salvar e Fechar" at bounding box center [296, 252] width 60 height 16
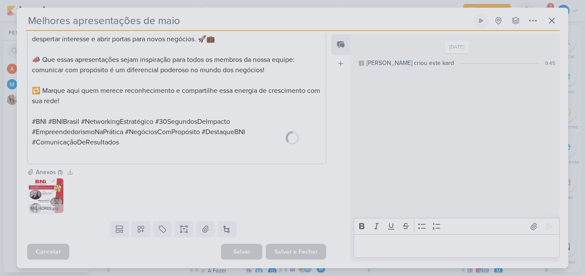
scroll to position [325, 0]
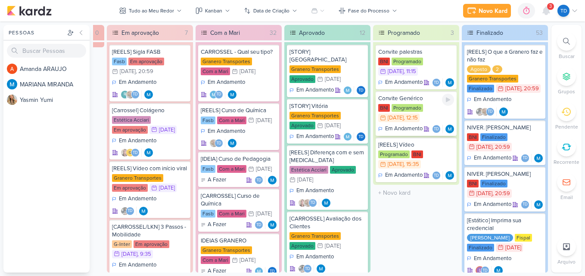
click at [429, 113] on div "BNI Programado 3/9 3 de set , 12:15" at bounding box center [416, 113] width 76 height 19
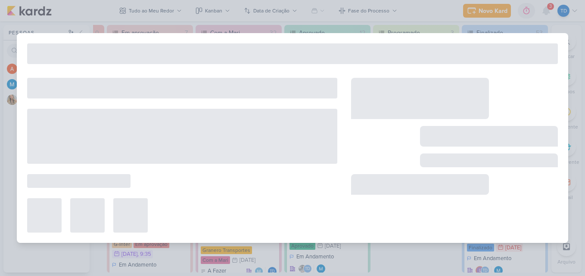
type input "Convite Genérico"
type input "[DATE] 12:15"
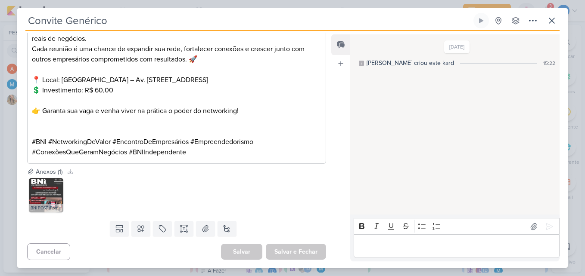
scroll to position [264, 0]
click at [43, 199] on img at bounding box center [46, 195] width 34 height 34
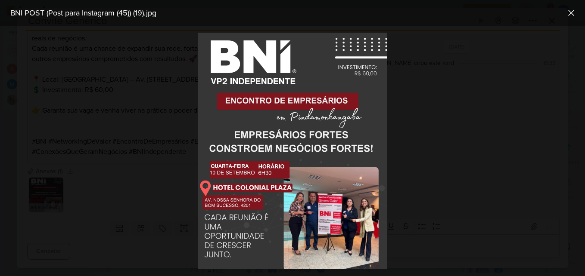
click at [159, 193] on div at bounding box center [292, 151] width 585 height 251
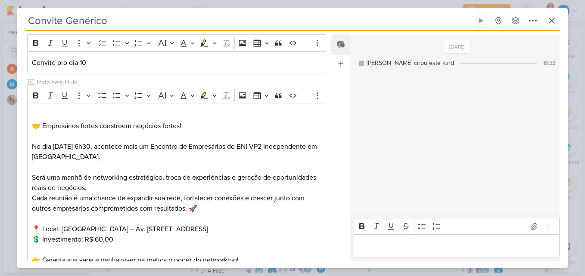
scroll to position [6, 0]
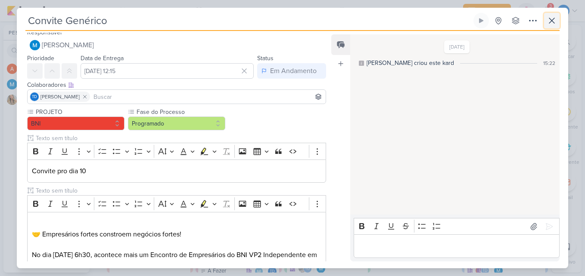
click at [558, 19] on button at bounding box center [552, 21] width 16 height 16
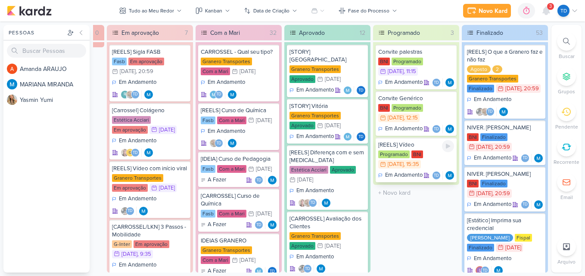
click at [426, 151] on div "Programado BNI 2/9 2 de set , 15:35" at bounding box center [416, 160] width 76 height 19
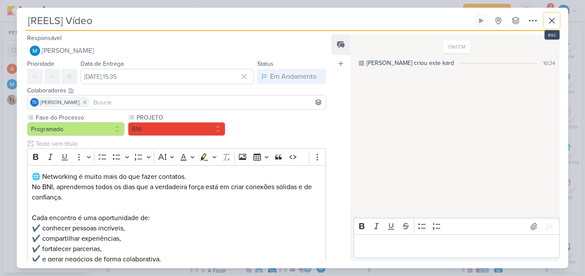
drag, startPoint x: 552, startPoint y: 22, endPoint x: 513, endPoint y: 64, distance: 57.3
click at [550, 22] on icon at bounding box center [551, 21] width 10 height 10
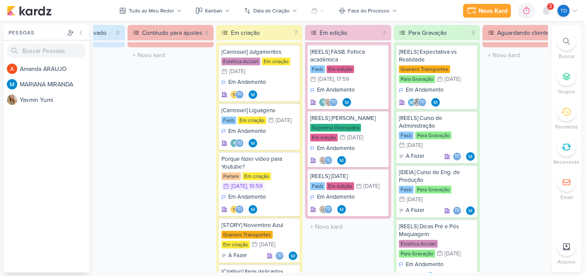
scroll to position [0, 0]
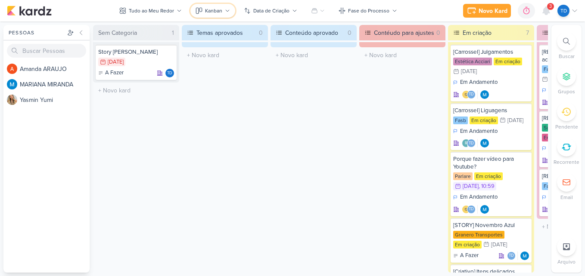
click at [224, 8] on button "Kanban" at bounding box center [212, 11] width 45 height 14
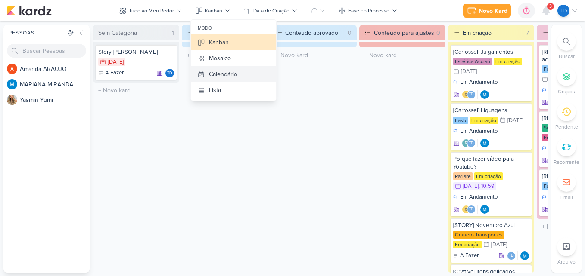
click at [235, 78] on div "Calendário" at bounding box center [223, 74] width 28 height 9
